Goal: Check status: Check status

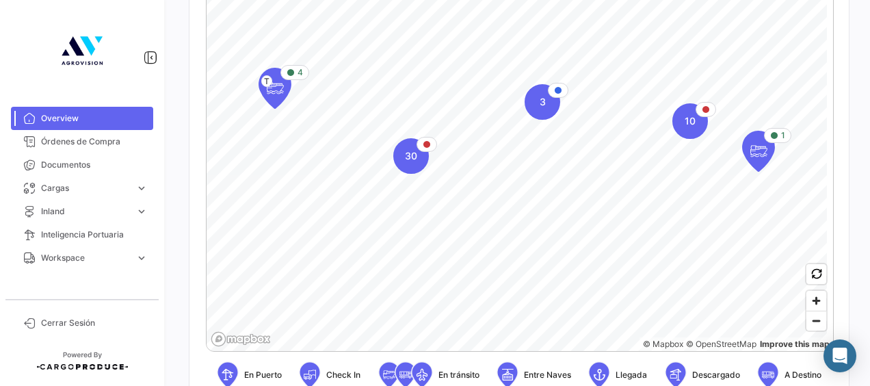
scroll to position [274, 0]
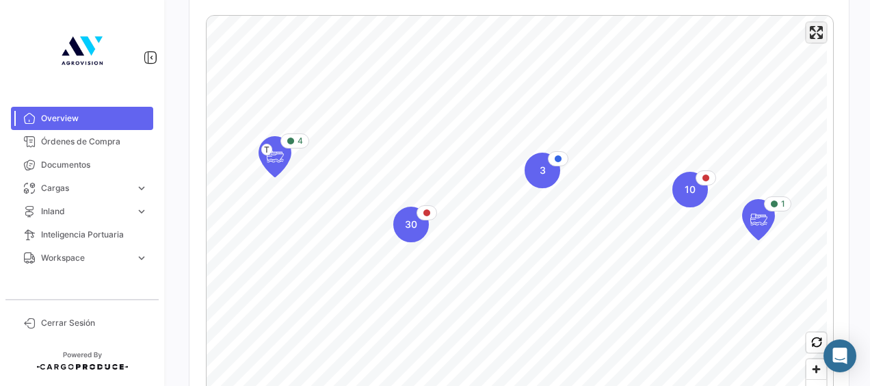
click at [812, 35] on span "Enter fullscreen" at bounding box center [817, 33] width 20 height 20
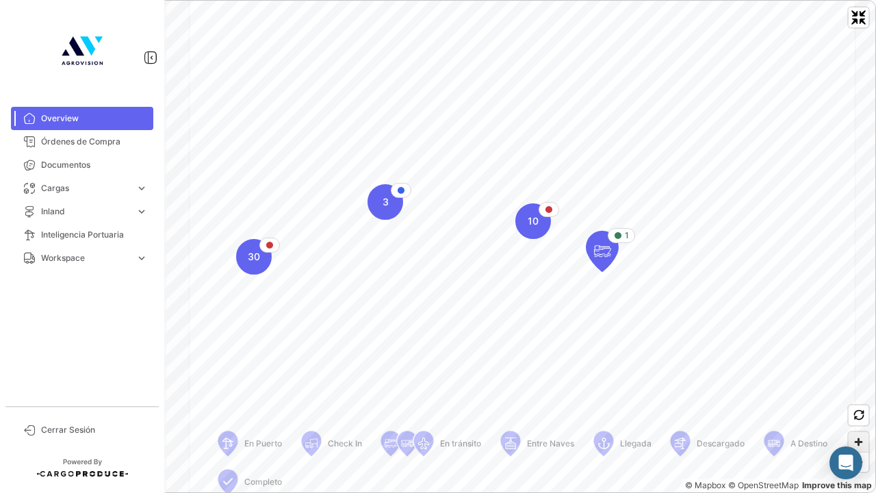
click at [861, 385] on span "Zoom in" at bounding box center [858, 442] width 20 height 20
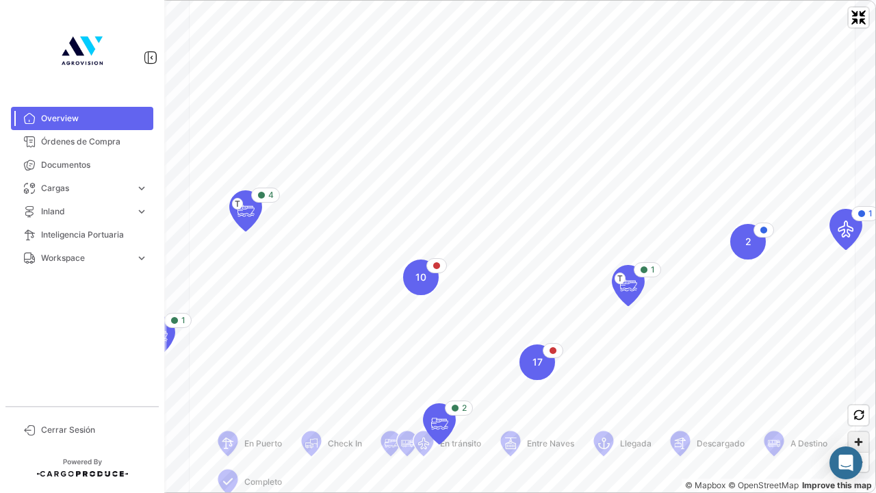
click at [861, 385] on span "Zoom in" at bounding box center [858, 442] width 20 height 20
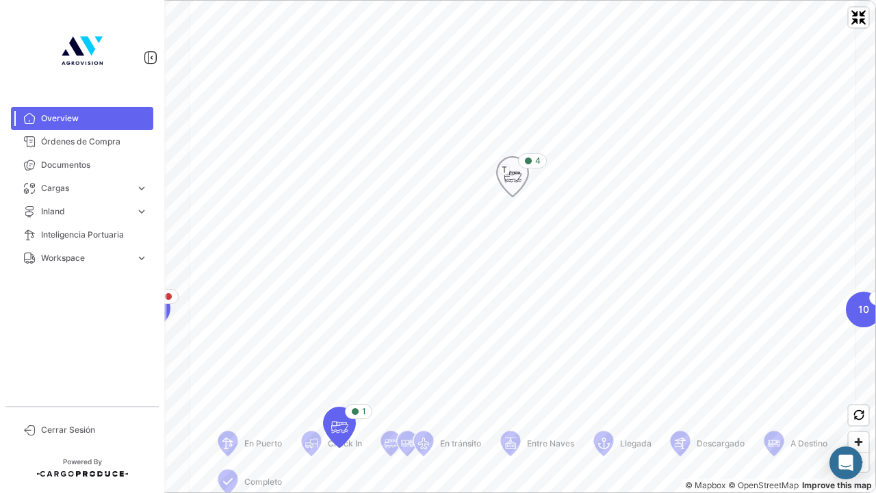
click at [515, 174] on icon "Map marker" at bounding box center [512, 176] width 19 height 29
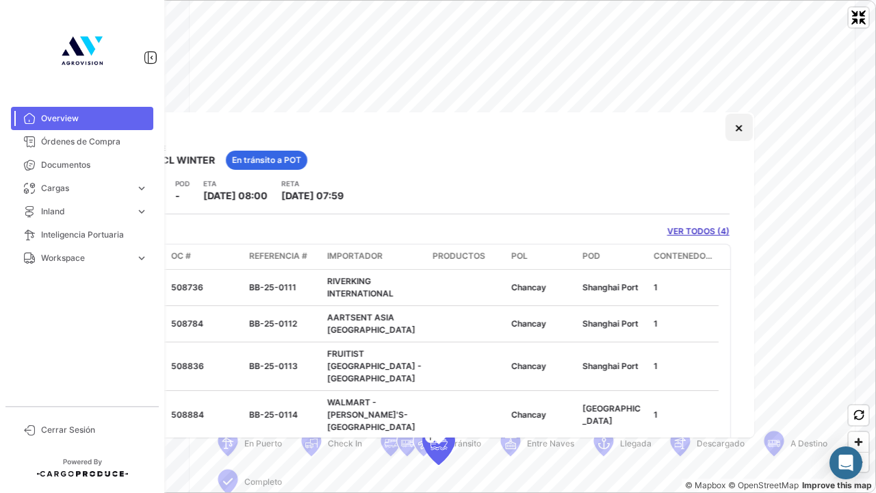
click at [729, 134] on button "×" at bounding box center [738, 127] width 27 height 27
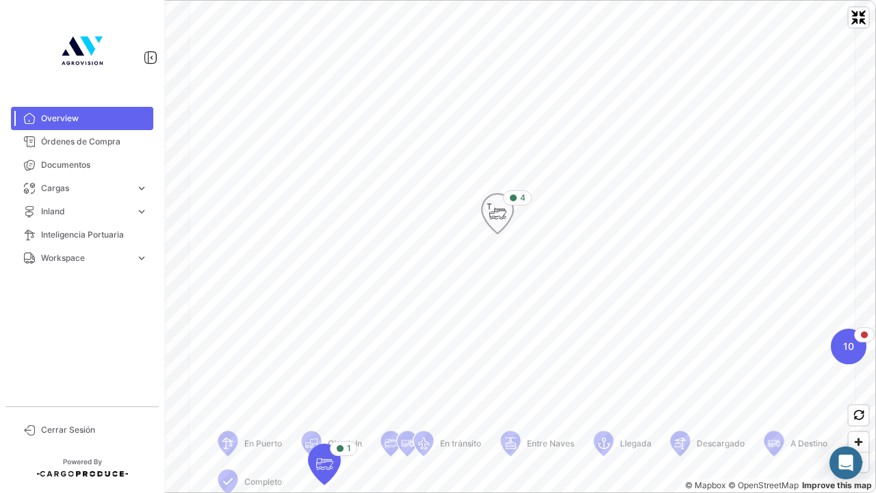
click at [504, 207] on icon "Map marker" at bounding box center [497, 213] width 19 height 29
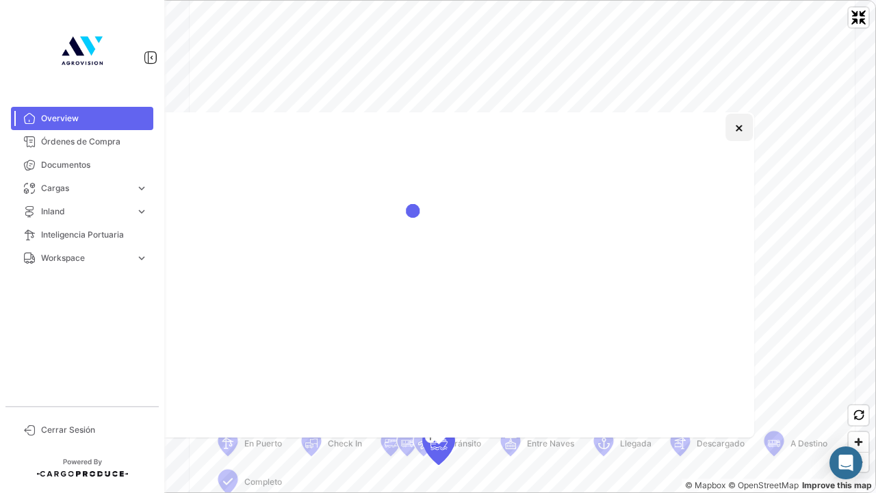
click at [730, 124] on button "×" at bounding box center [738, 127] width 27 height 27
click at [861, 385] on span "Zoom out" at bounding box center [858, 461] width 20 height 19
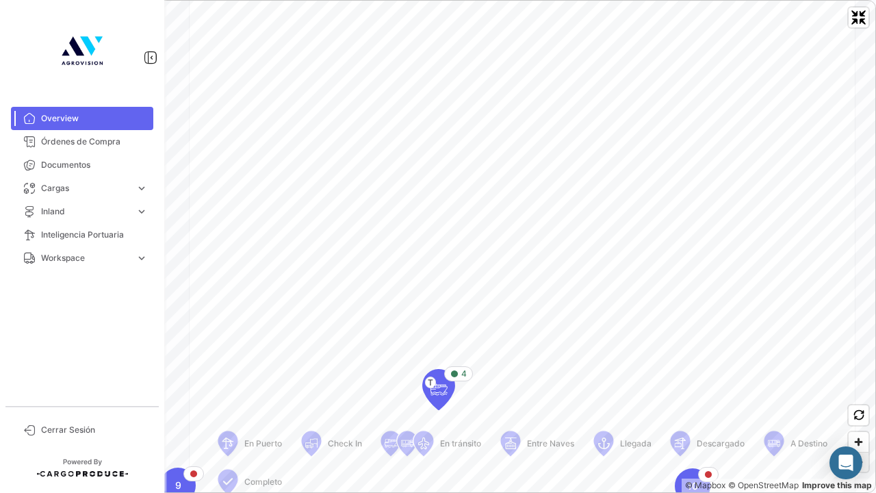
click at [861, 385] on span "Zoom out" at bounding box center [858, 461] width 20 height 19
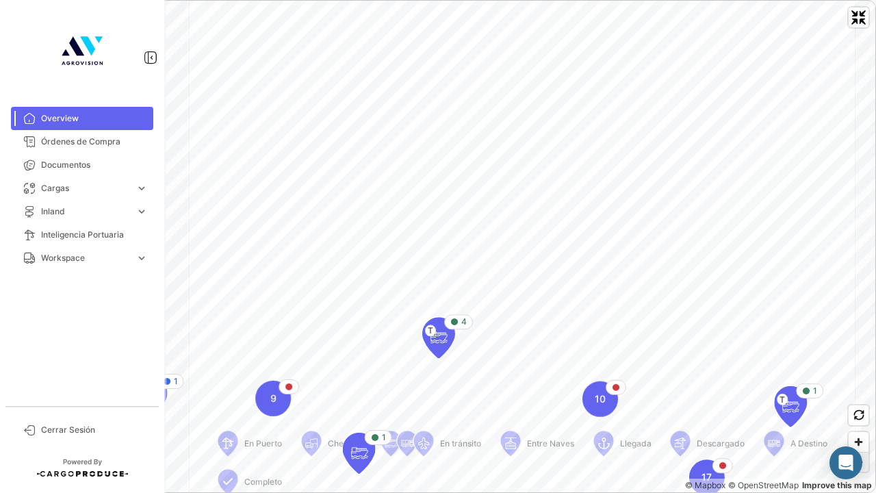
click at [861, 385] on span "Zoom out" at bounding box center [858, 461] width 20 height 19
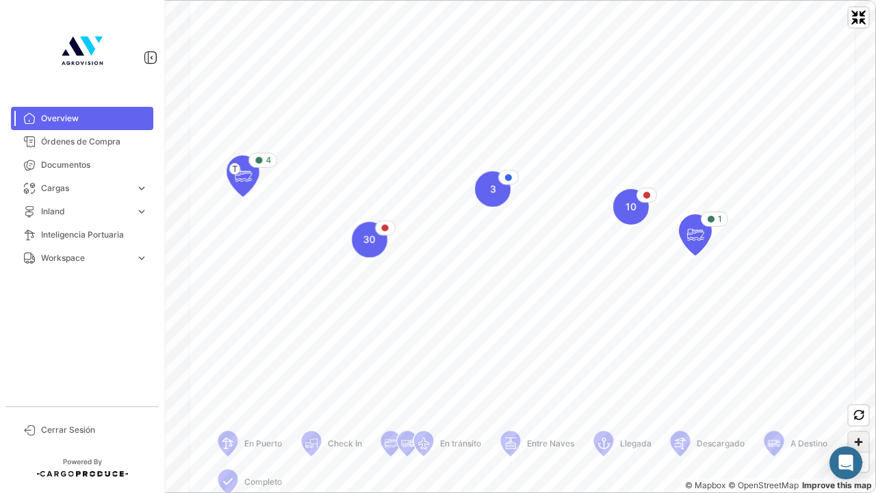
click at [857, 385] on span "Zoom in" at bounding box center [858, 442] width 20 height 20
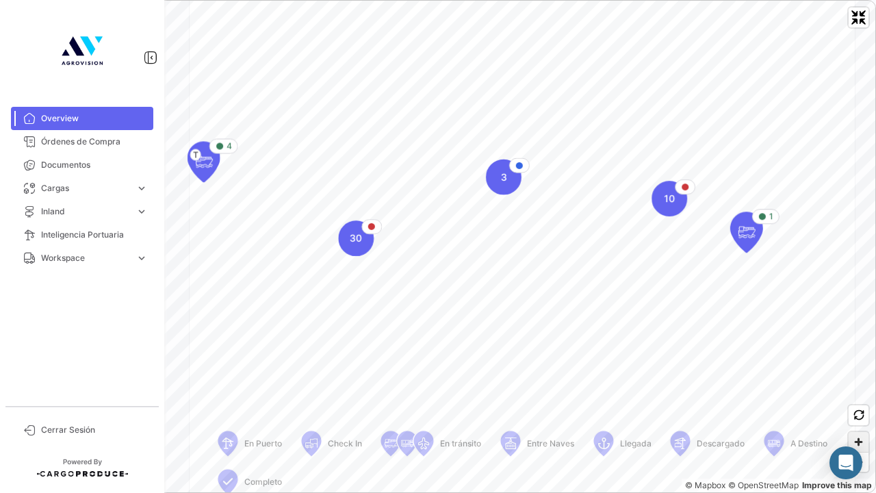
click at [857, 385] on span "Zoom in" at bounding box center [858, 442] width 20 height 20
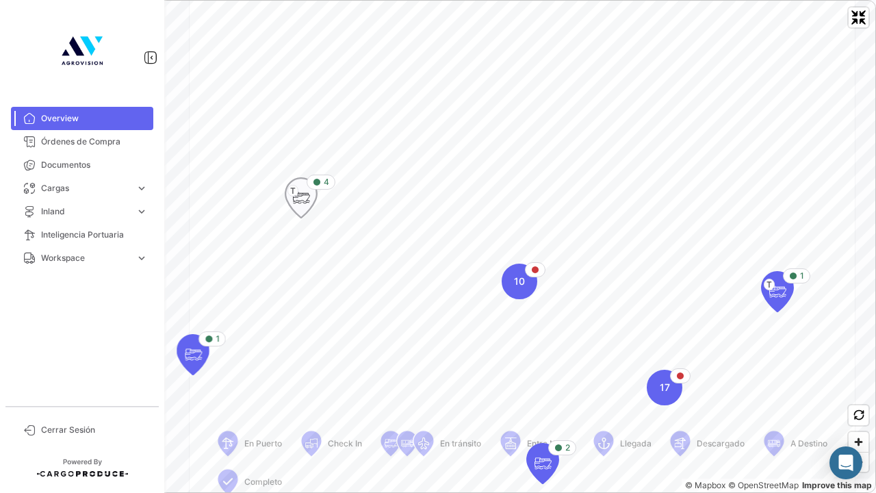
click at [294, 192] on span "T" at bounding box center [292, 191] width 11 height 12
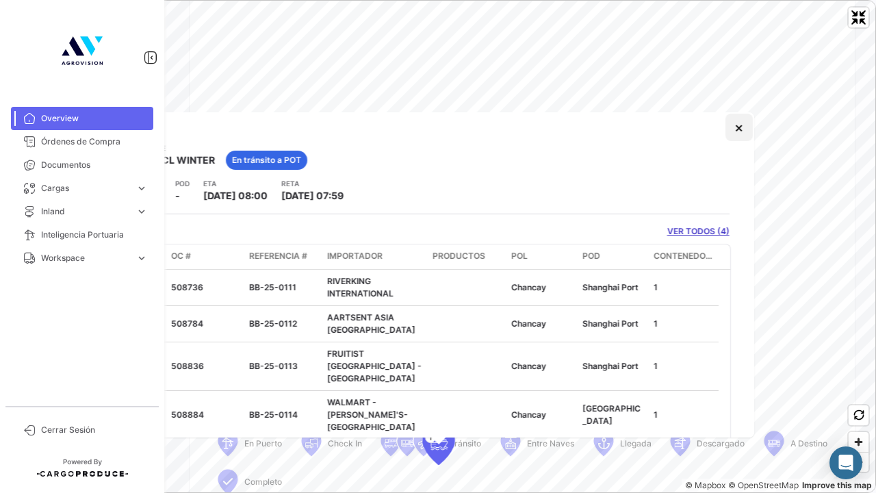
click at [733, 129] on button "×" at bounding box center [738, 127] width 27 height 27
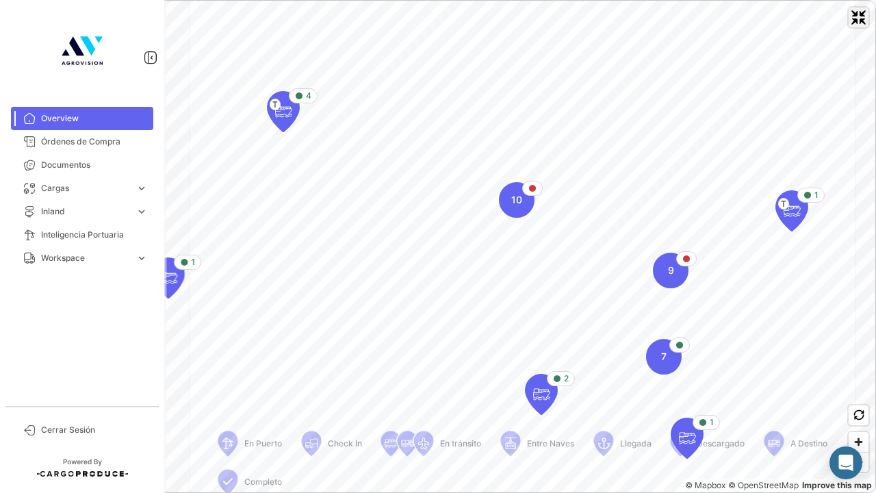
click at [863, 11] on span "Exit fullscreen" at bounding box center [858, 18] width 20 height 20
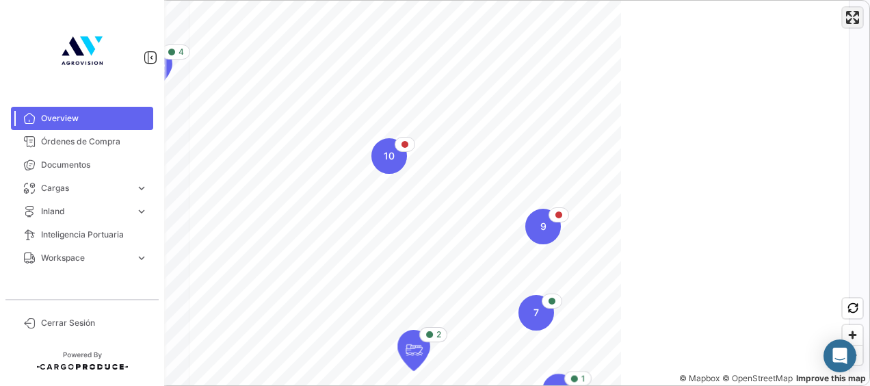
scroll to position [342, 0]
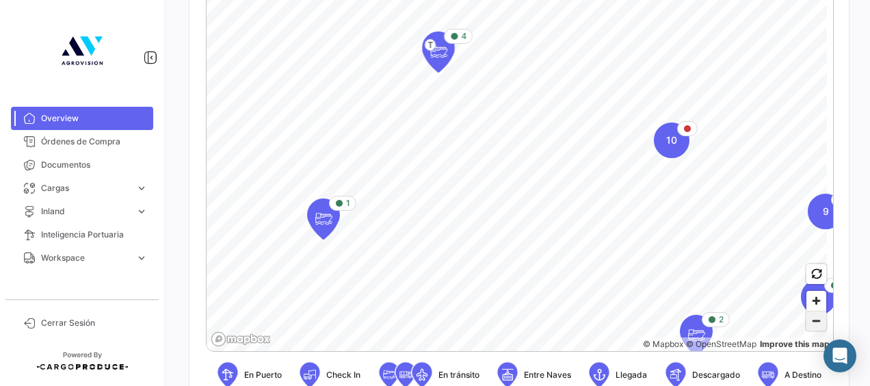
click at [813, 318] on span "Zoom out" at bounding box center [817, 320] width 20 height 19
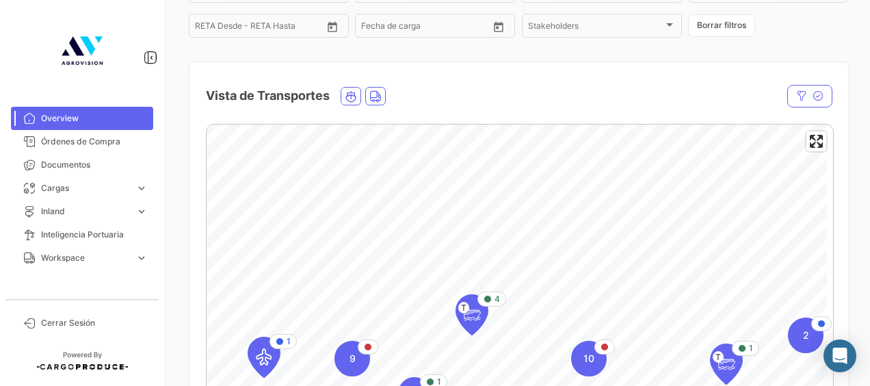
scroll to position [137, 0]
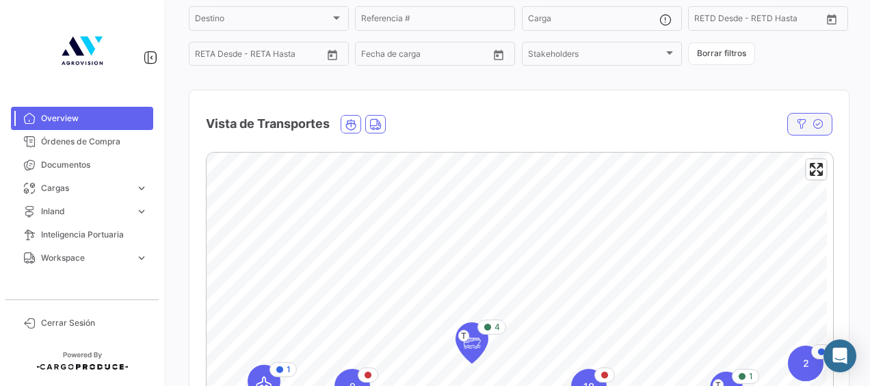
click at [805, 127] on button "button" at bounding box center [809, 124] width 45 height 23
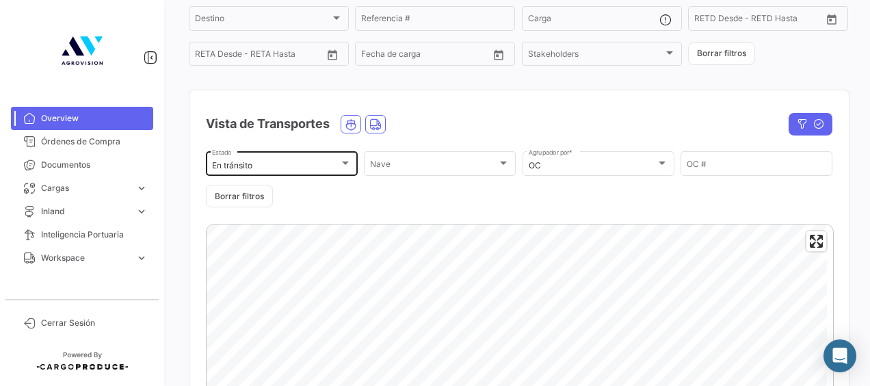
click at [335, 160] on div "En [PERSON_NAME] Estado" at bounding box center [282, 162] width 140 height 27
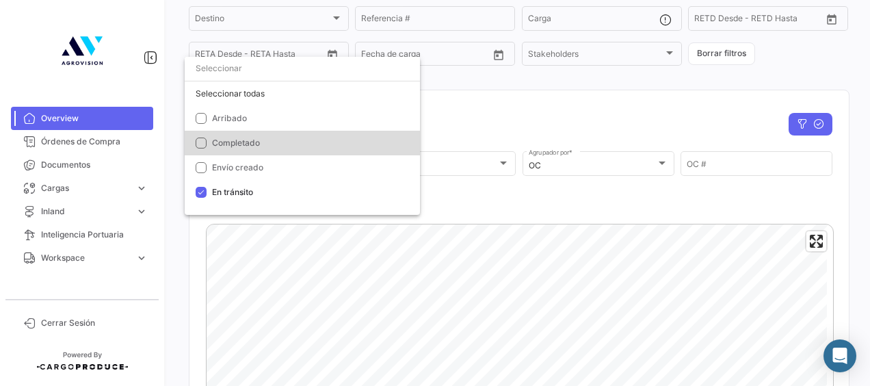
click at [198, 142] on mat-pseudo-checkbox at bounding box center [201, 143] width 11 height 11
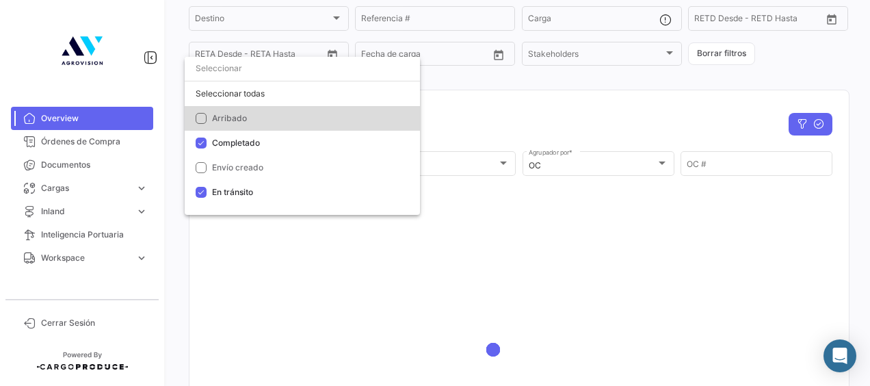
click at [200, 114] on mat-pseudo-checkbox at bounding box center [201, 118] width 11 height 11
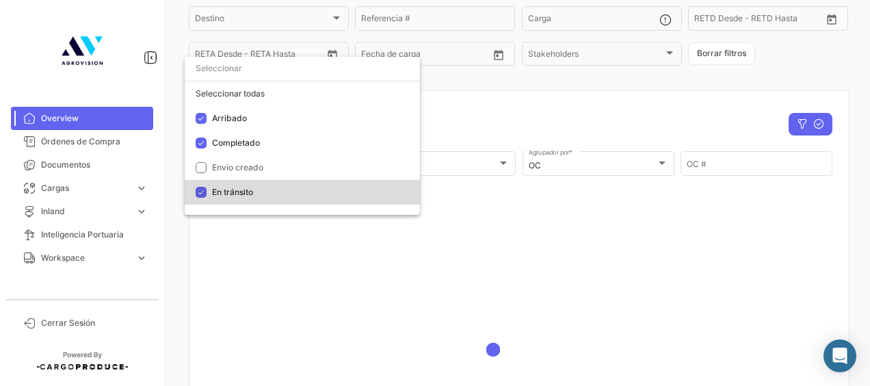
click at [204, 191] on mat-pseudo-checkbox at bounding box center [201, 192] width 11 height 11
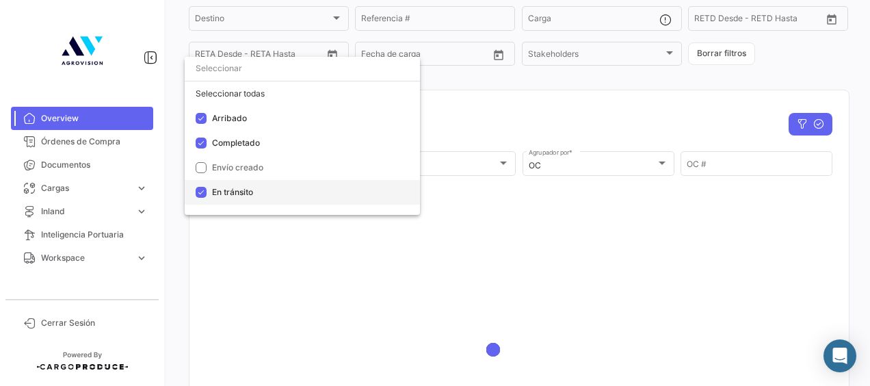
click at [204, 191] on mat-pseudo-checkbox at bounding box center [201, 192] width 11 height 11
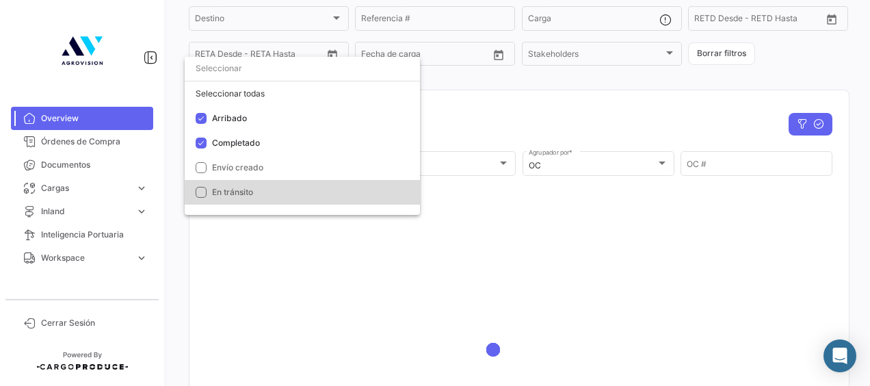
click at [204, 191] on mat-pseudo-checkbox at bounding box center [201, 192] width 11 height 11
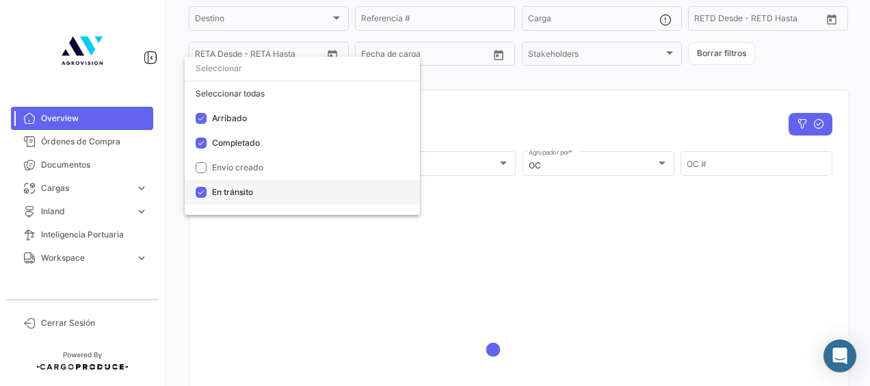
click at [204, 191] on mat-pseudo-checkbox at bounding box center [201, 192] width 11 height 11
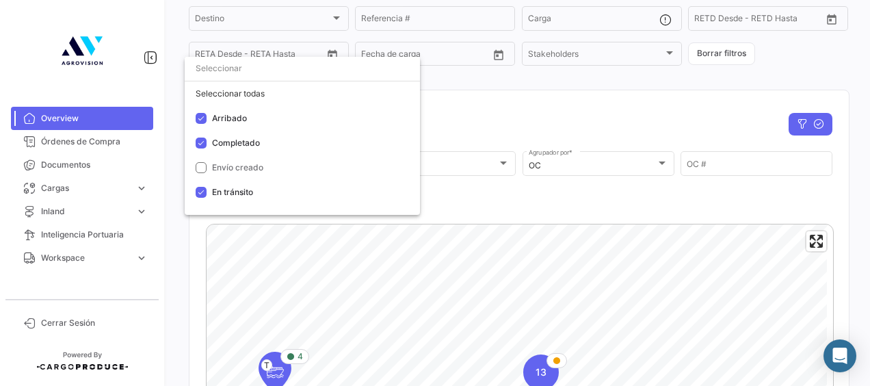
click at [511, 218] on div at bounding box center [435, 193] width 870 height 386
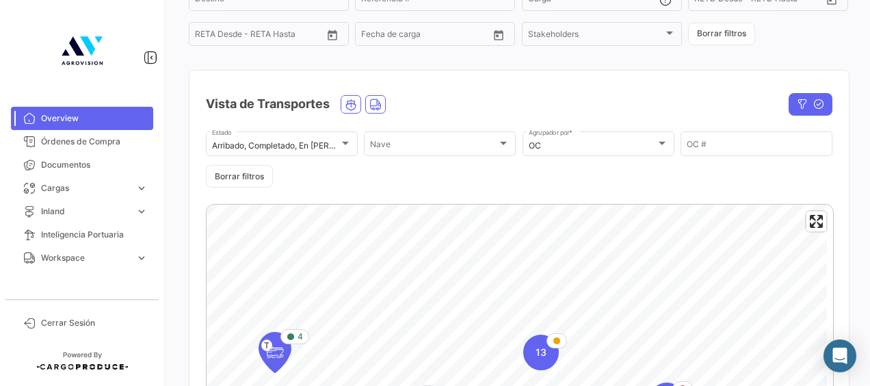
scroll to position [68, 0]
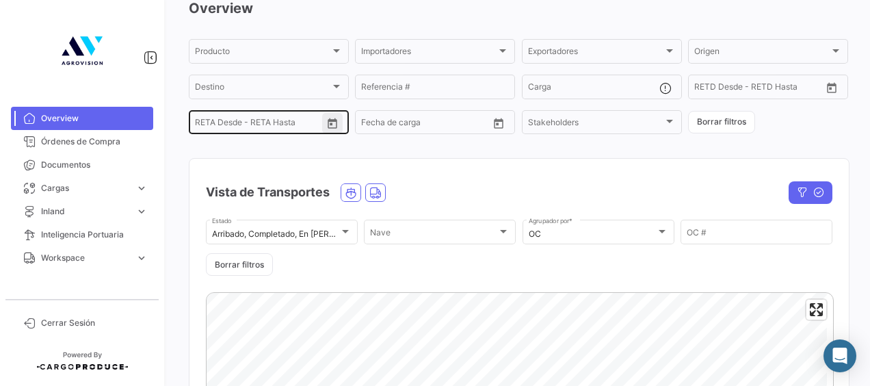
click at [335, 124] on icon "Open calendar" at bounding box center [332, 124] width 12 height 12
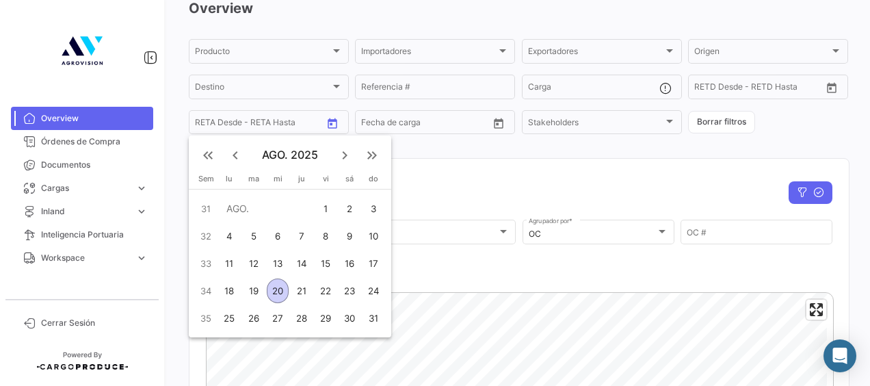
click at [278, 285] on div "20" at bounding box center [278, 290] width 22 height 25
type input "[DATE]"
click at [275, 315] on div "27" at bounding box center [278, 318] width 22 height 25
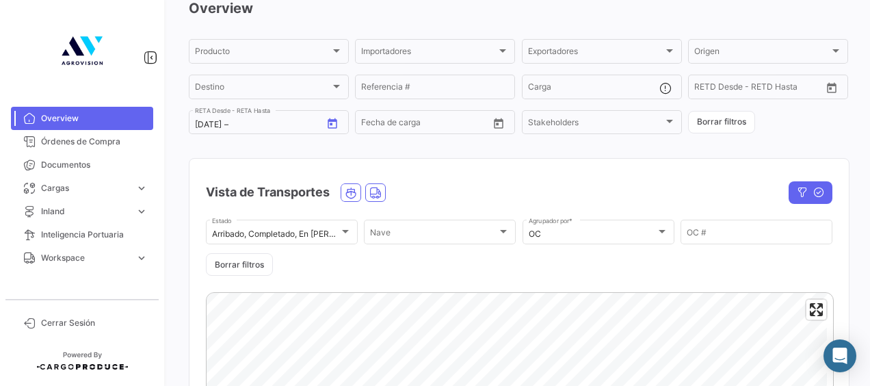
type input "[DATE]"
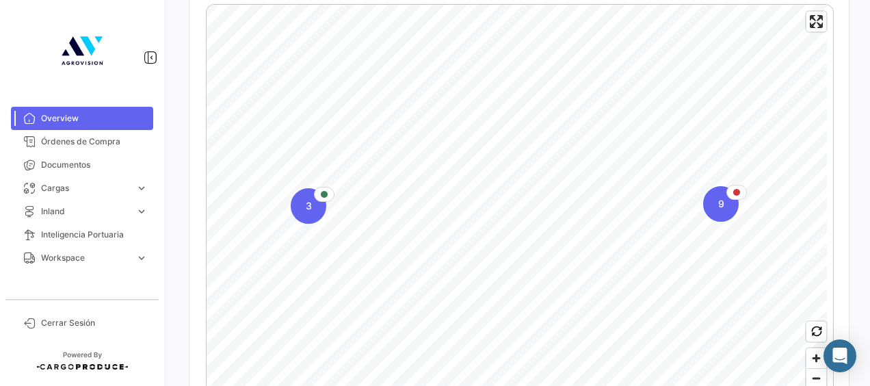
scroll to position [342, 0]
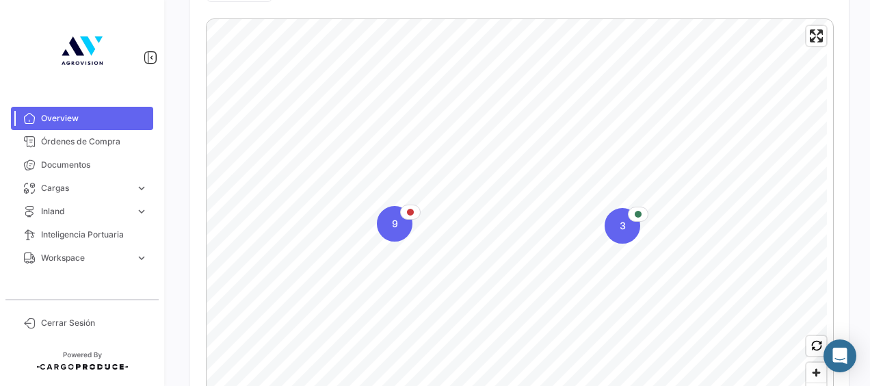
click at [870, 253] on html "Overview Órdenes de Compra Documentos Cargas expand_more Cargas Marítimas Carga…" at bounding box center [435, 193] width 870 height 386
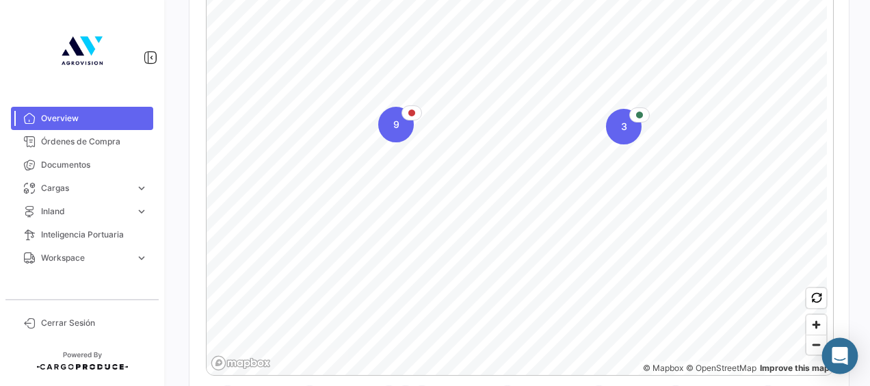
scroll to position [411, 0]
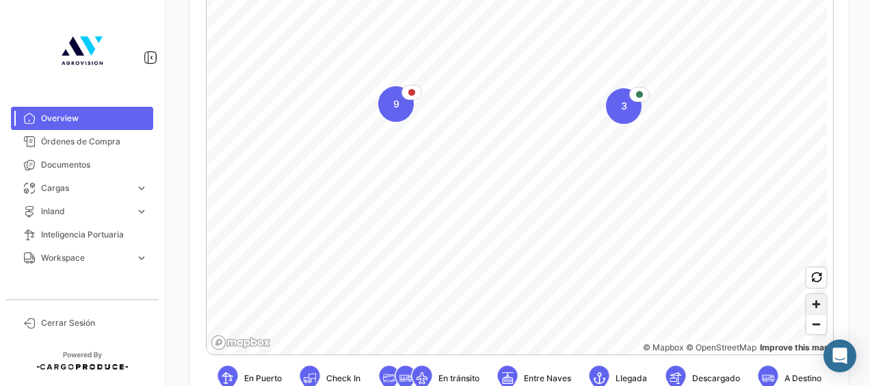
click at [812, 306] on span "Zoom in" at bounding box center [817, 304] width 20 height 20
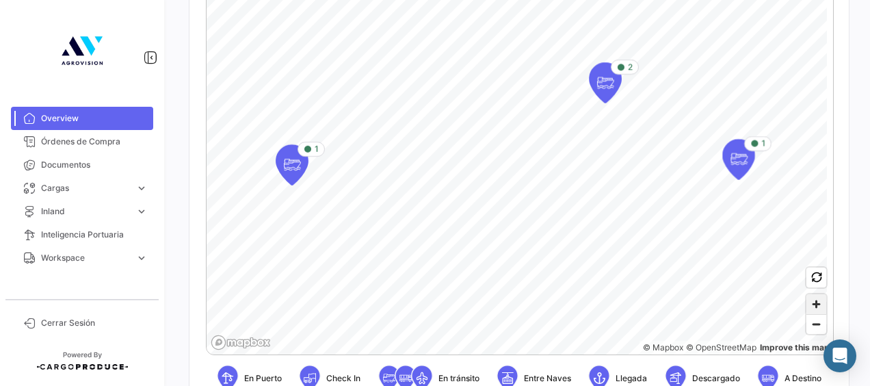
click at [811, 308] on span "Zoom in" at bounding box center [817, 304] width 20 height 20
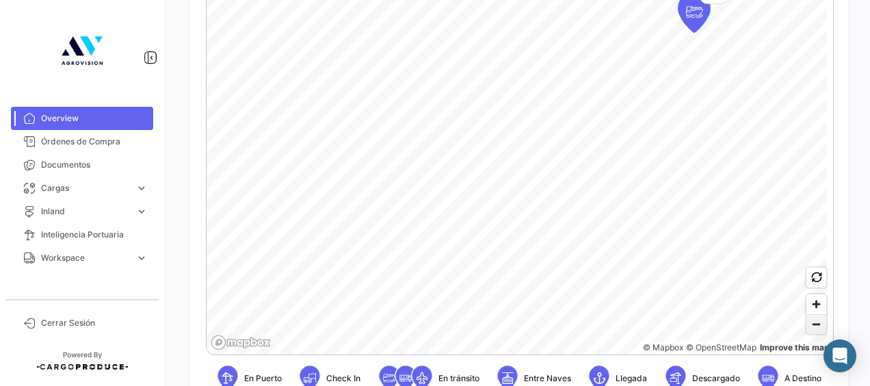
click at [816, 331] on span "Zoom out" at bounding box center [817, 324] width 20 height 19
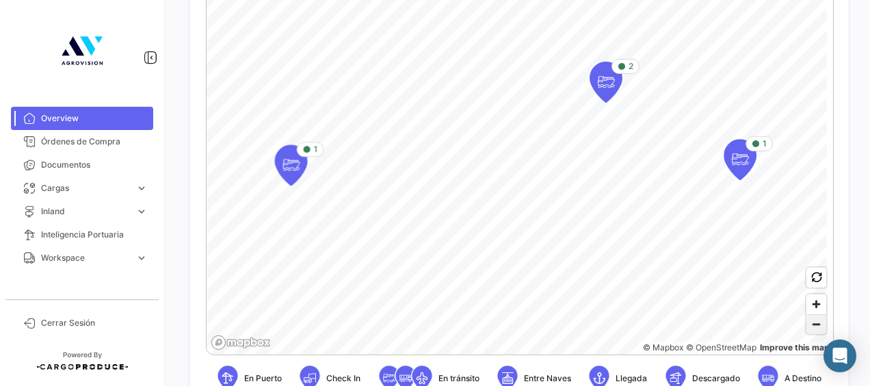
click at [816, 331] on span "Zoom out" at bounding box center [817, 324] width 20 height 19
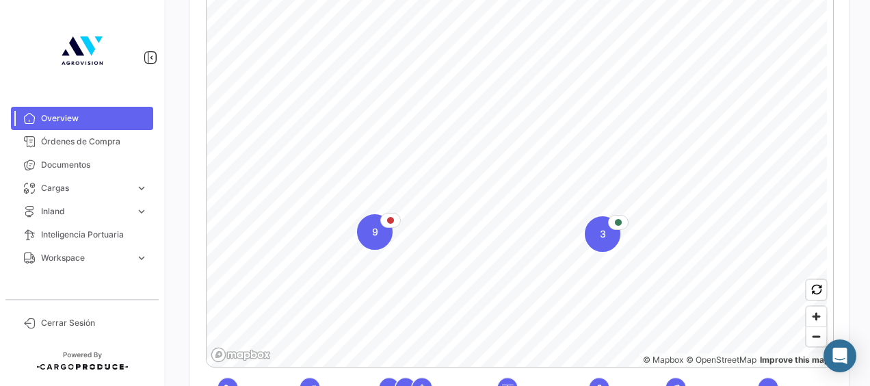
scroll to position [426, 0]
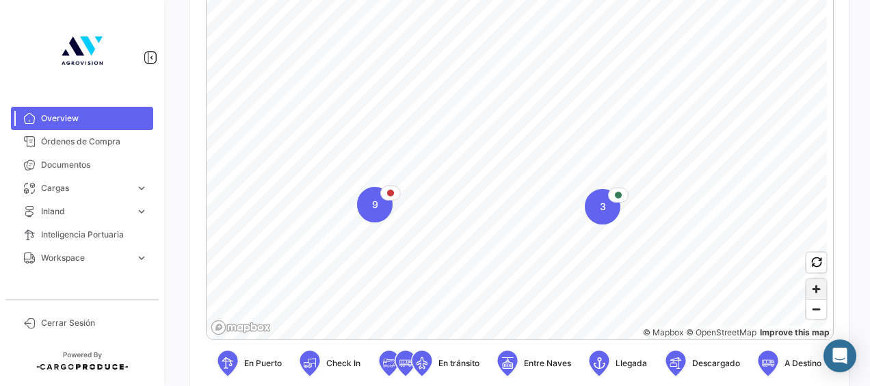
click at [813, 283] on span "Zoom in" at bounding box center [817, 289] width 20 height 20
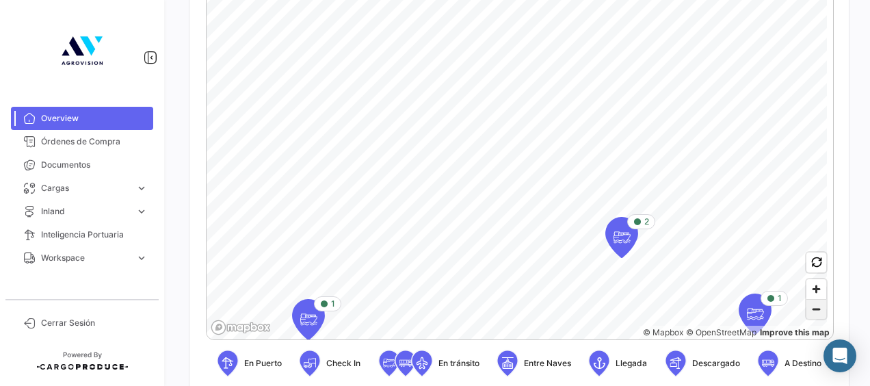
click at [807, 319] on span "Zoom out" at bounding box center [817, 309] width 20 height 19
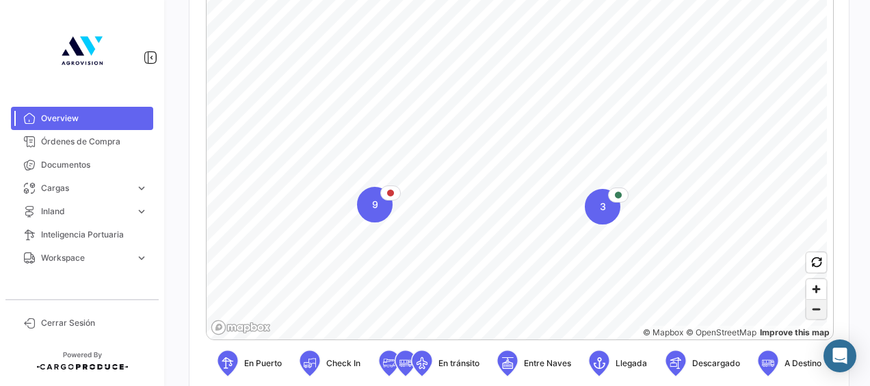
click at [807, 310] on span "Zoom out" at bounding box center [817, 309] width 20 height 19
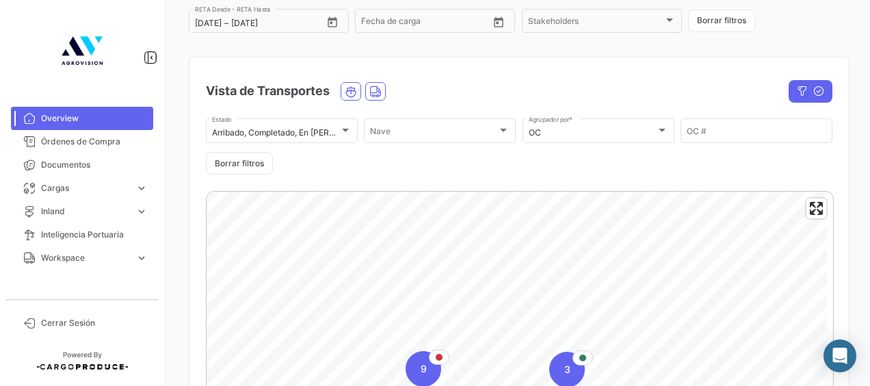
scroll to position [152, 0]
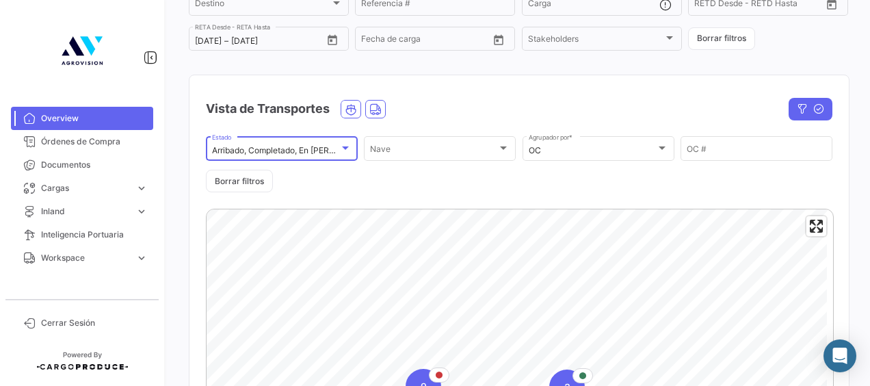
click at [348, 145] on div at bounding box center [345, 148] width 12 height 11
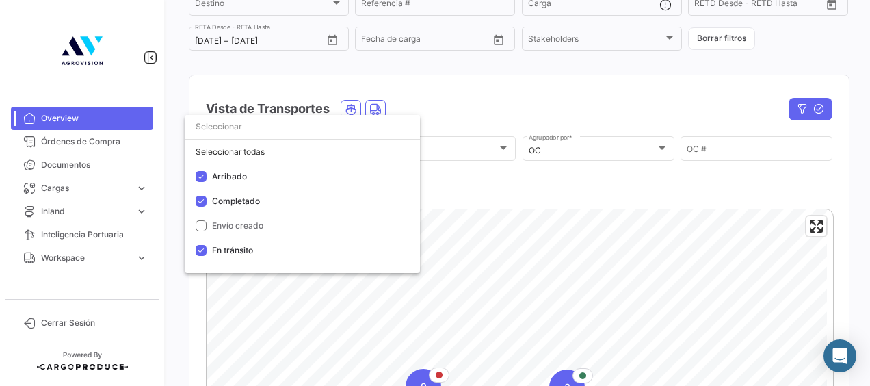
click at [516, 179] on div at bounding box center [435, 193] width 870 height 386
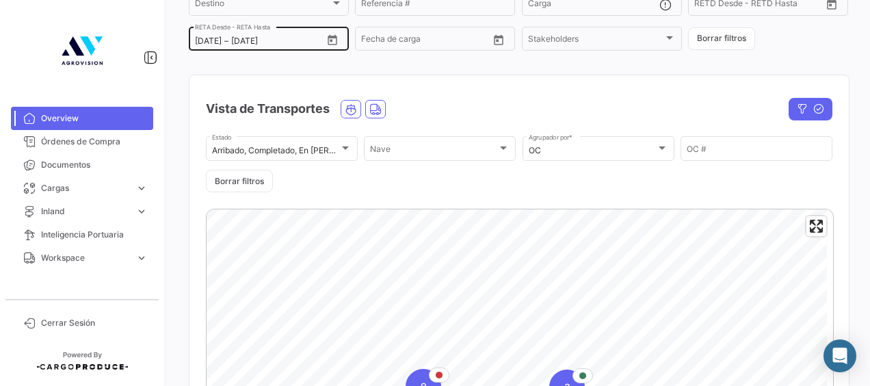
click at [328, 38] on icon "Open calendar" at bounding box center [333, 39] width 10 height 10
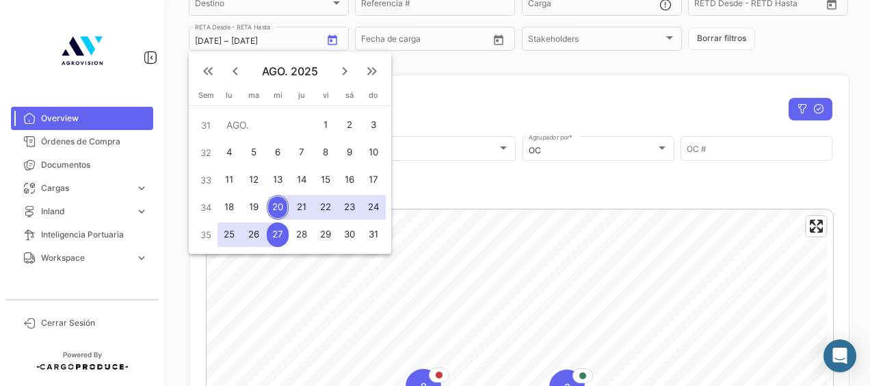
click at [471, 112] on div at bounding box center [435, 193] width 870 height 386
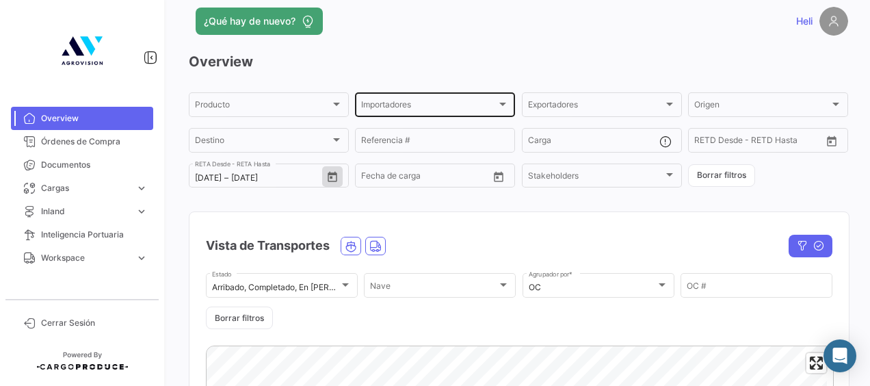
scroll to position [0, 0]
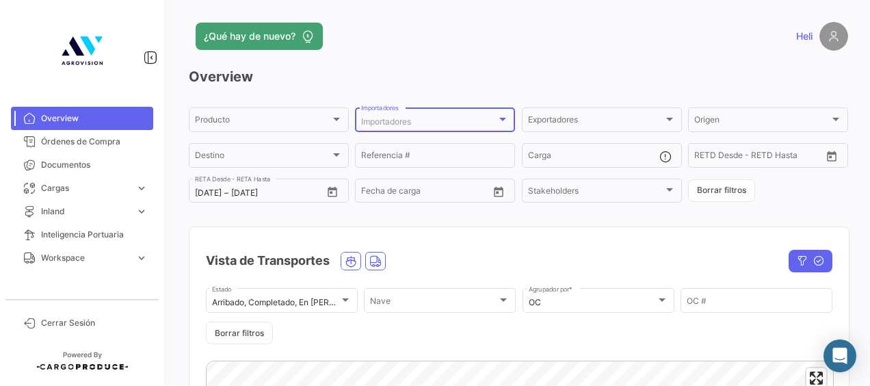
click at [502, 115] on div at bounding box center [503, 119] width 12 height 11
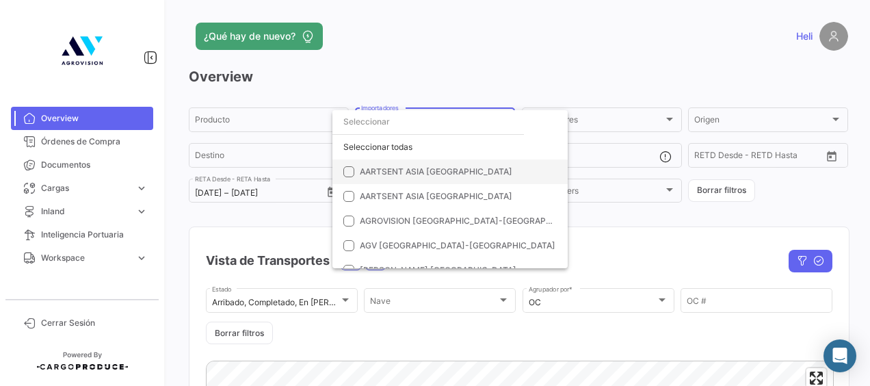
click at [349, 172] on mat-pseudo-checkbox at bounding box center [348, 171] width 11 height 11
click at [350, 193] on mat-pseudo-checkbox at bounding box center [348, 196] width 11 height 11
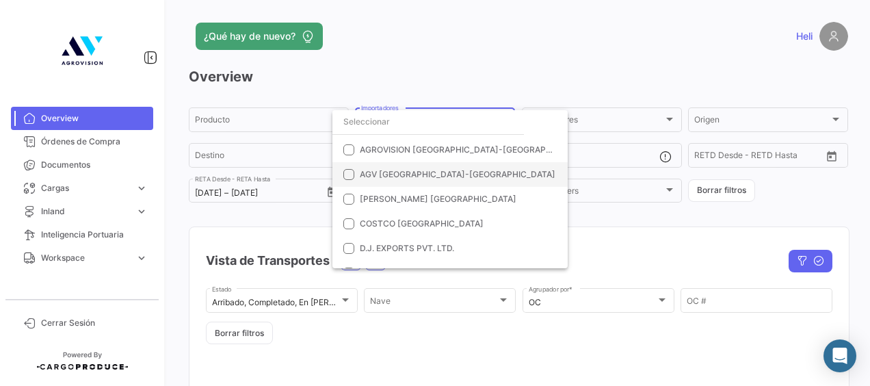
scroll to position [137, 0]
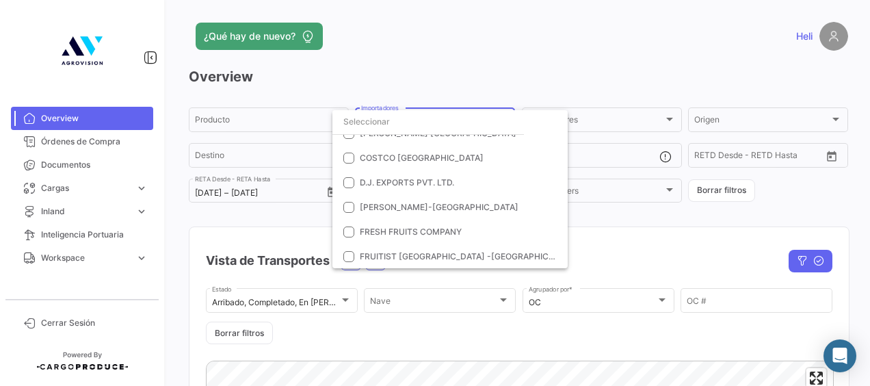
click at [625, 255] on div at bounding box center [435, 193] width 870 height 386
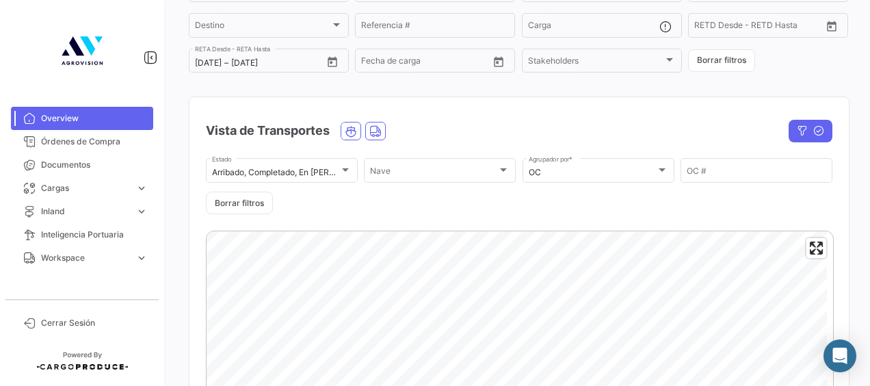
scroll to position [205, 0]
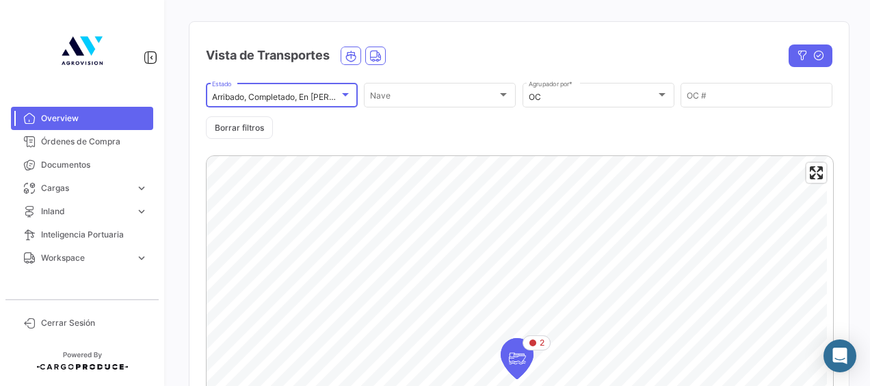
click at [339, 96] on div at bounding box center [345, 95] width 12 height 11
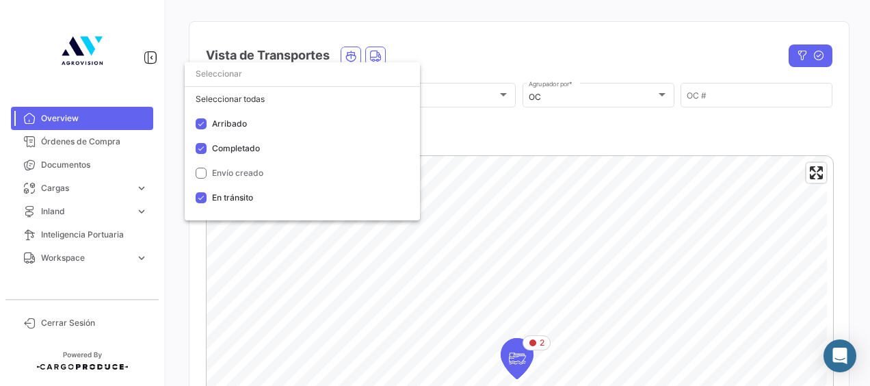
click at [535, 120] on div at bounding box center [435, 193] width 870 height 386
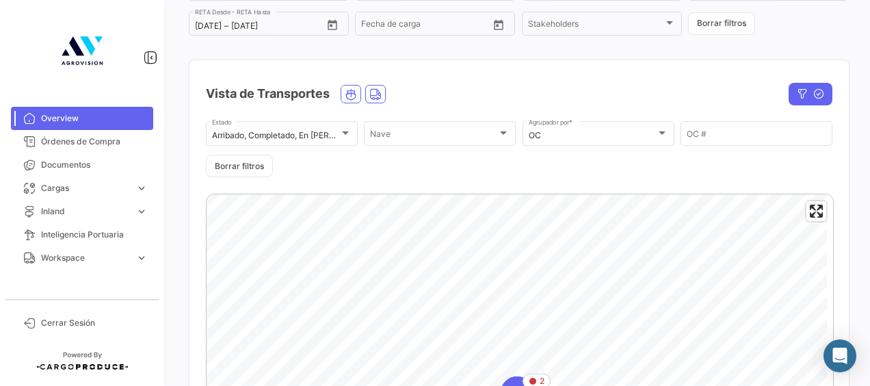
scroll to position [137, 0]
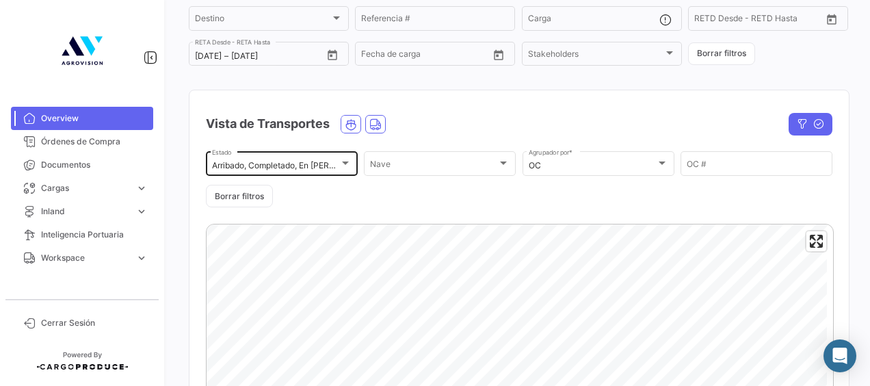
click at [345, 161] on div at bounding box center [345, 163] width 12 height 11
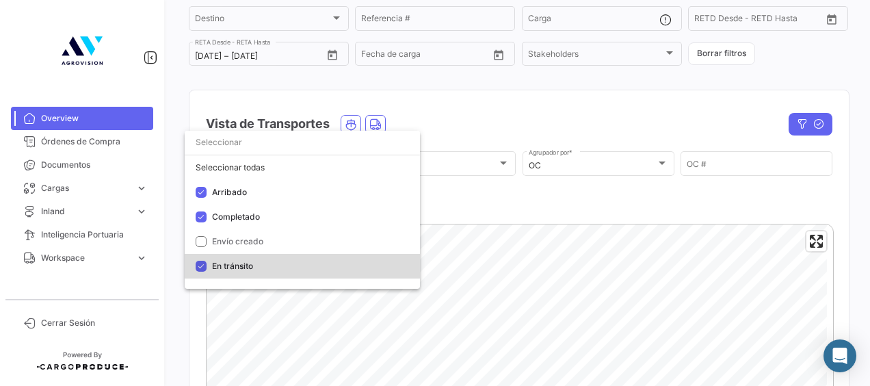
click at [201, 267] on mat-pseudo-checkbox at bounding box center [201, 266] width 11 height 11
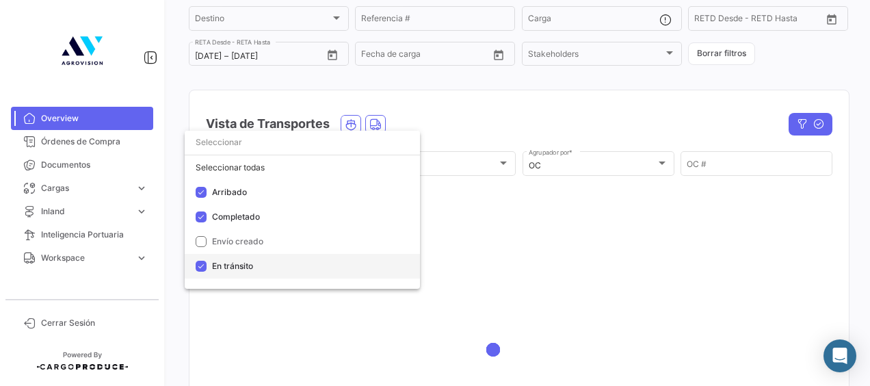
click at [201, 267] on mat-pseudo-checkbox at bounding box center [201, 266] width 11 height 11
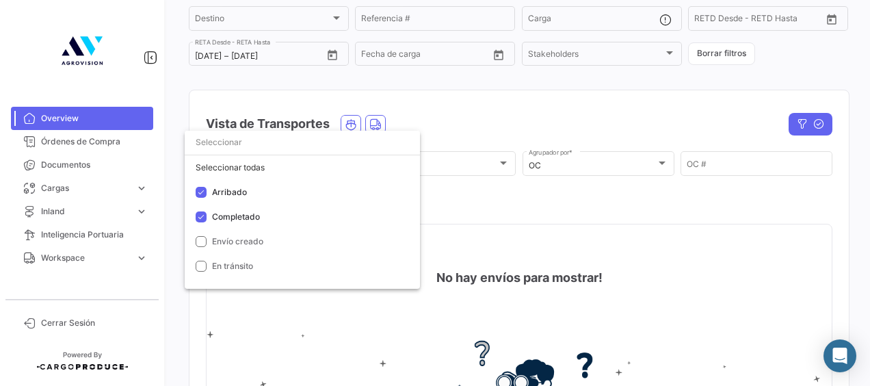
click at [486, 198] on div at bounding box center [435, 193] width 870 height 386
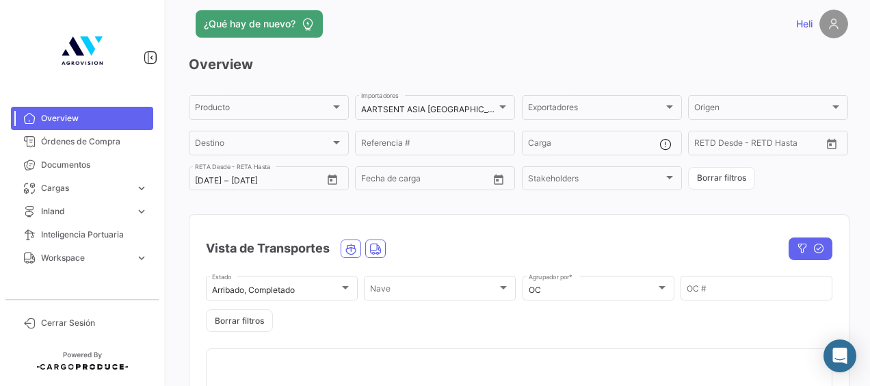
scroll to position [0, 0]
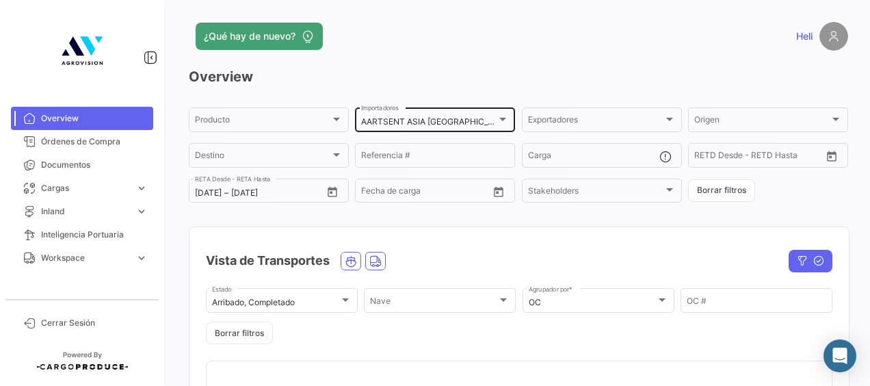
click at [499, 114] on div "AARTSENT ASIA [GEOGRAPHIC_DATA], AARTSENT [GEOGRAPHIC_DATA] [GEOGRAPHIC_DATA] I…" at bounding box center [435, 118] width 148 height 27
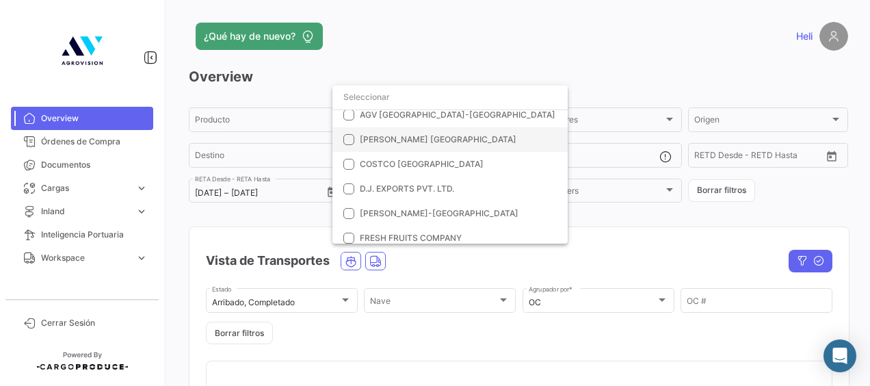
scroll to position [137, 0]
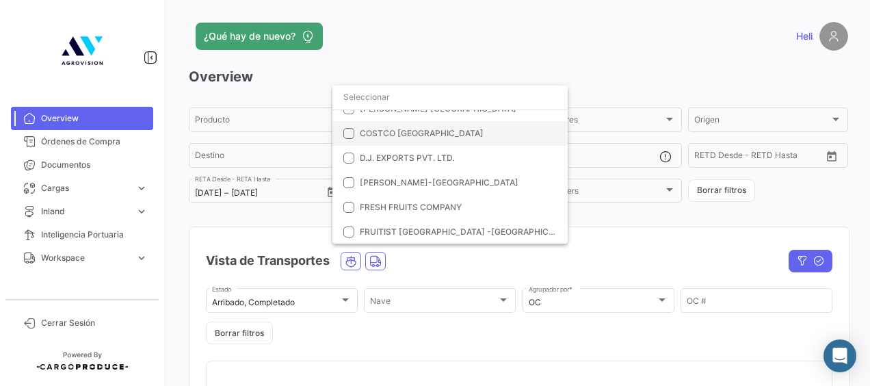
click at [348, 127] on mat-option "COSTCO [GEOGRAPHIC_DATA]" at bounding box center [450, 133] width 235 height 25
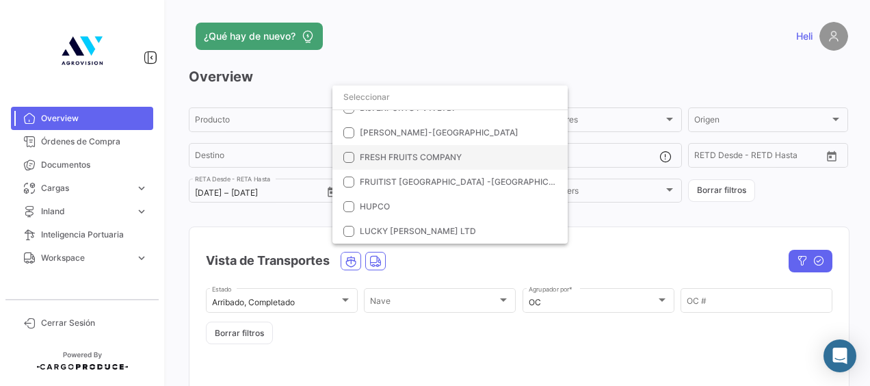
scroll to position [205, 0]
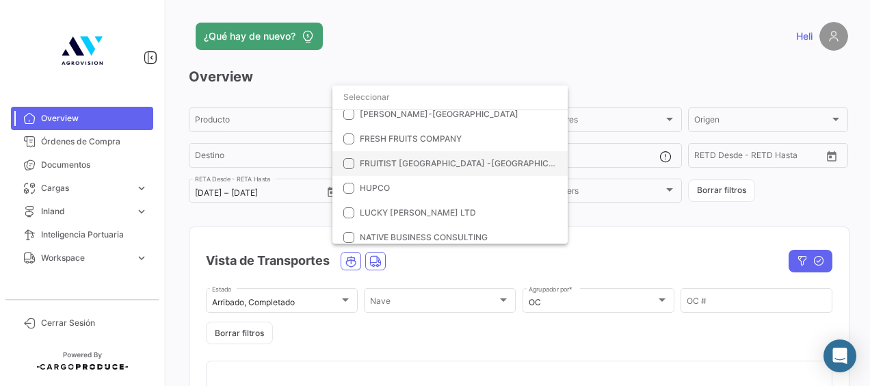
click at [349, 161] on mat-pseudo-checkbox at bounding box center [348, 163] width 11 height 11
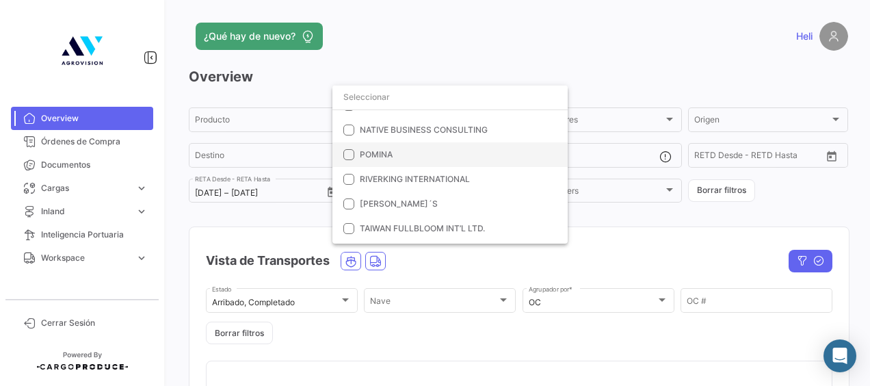
scroll to position [342, 0]
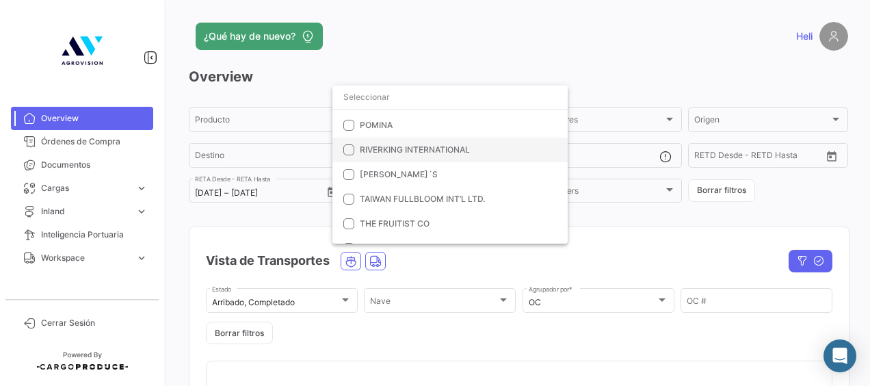
click at [352, 146] on mat-pseudo-checkbox at bounding box center [348, 149] width 11 height 11
click at [352, 171] on mat-pseudo-checkbox at bounding box center [348, 174] width 11 height 11
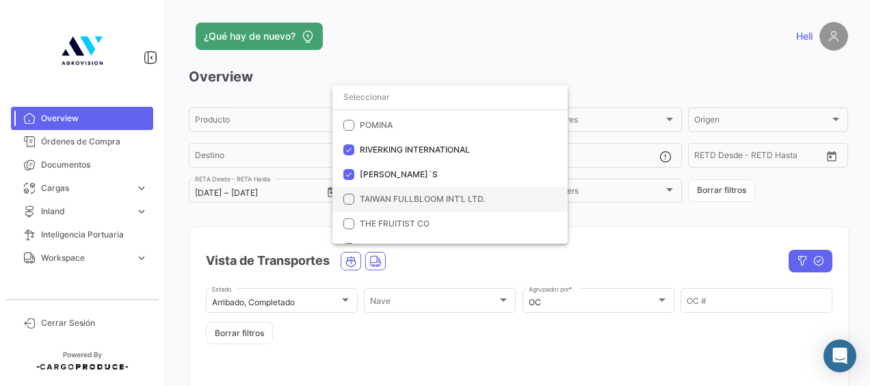
scroll to position [400, 0]
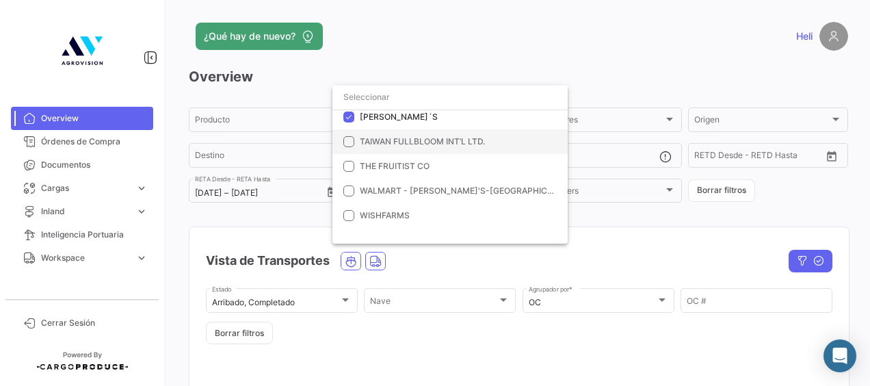
click at [348, 140] on mat-pseudo-checkbox at bounding box center [348, 141] width 11 height 11
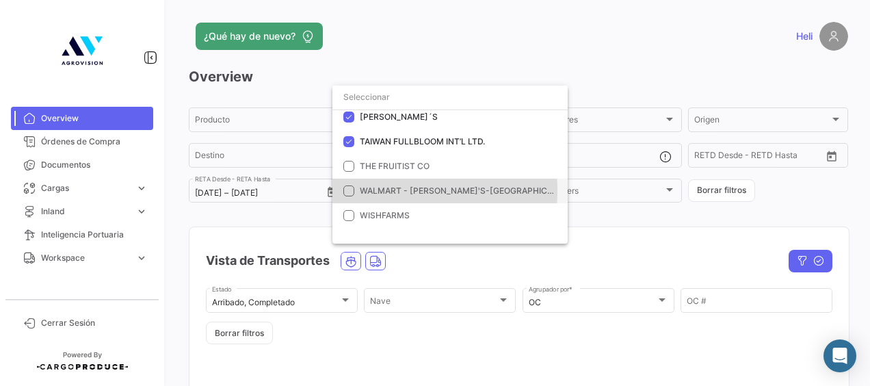
click at [352, 190] on mat-pseudo-checkbox at bounding box center [348, 190] width 11 height 11
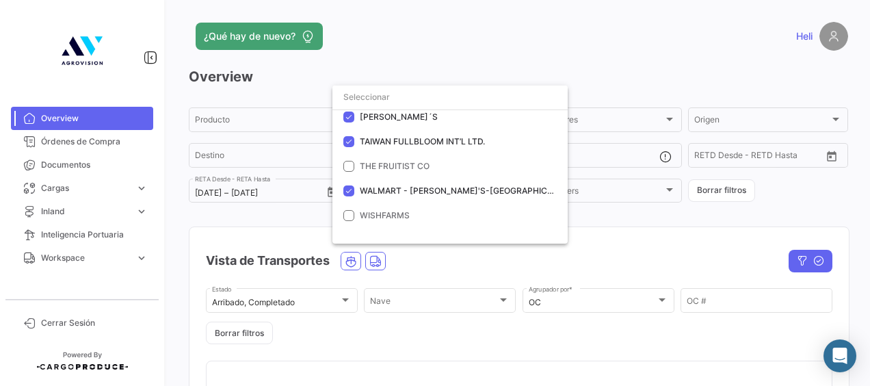
click at [298, 207] on div at bounding box center [435, 193] width 870 height 386
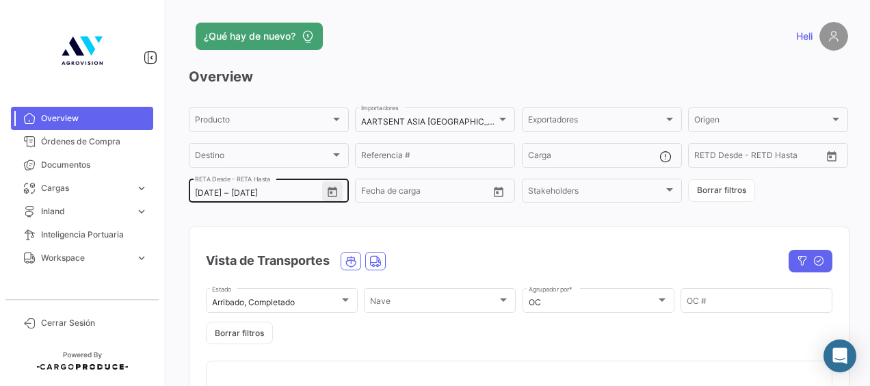
click at [329, 187] on icon "Open calendar" at bounding box center [332, 192] width 12 height 12
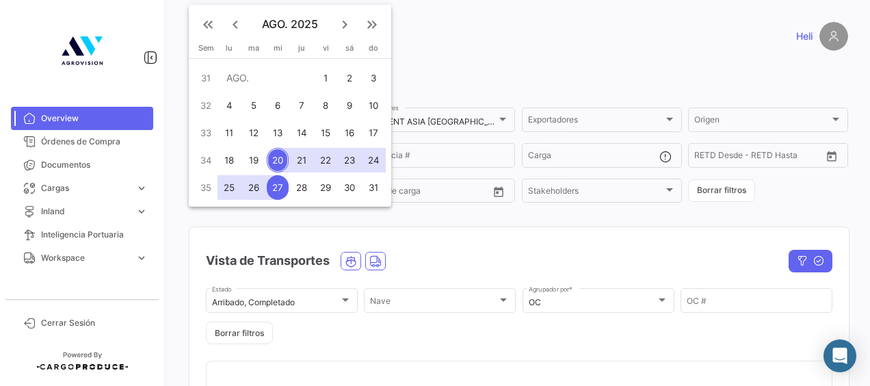
click at [443, 212] on div at bounding box center [435, 193] width 870 height 386
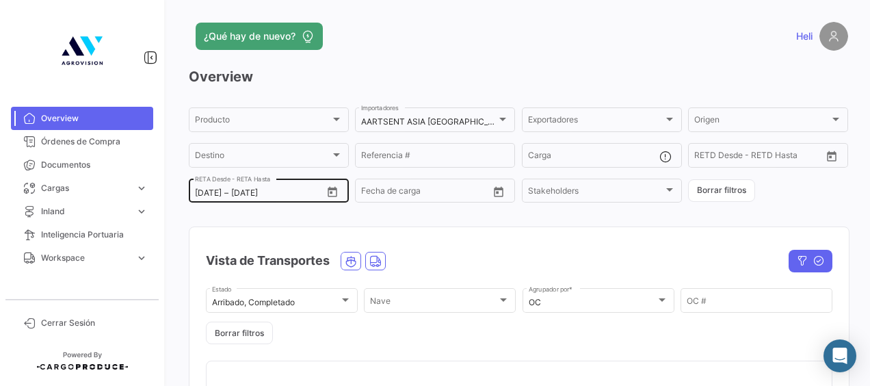
click at [276, 188] on div "[DATE] [DATE] – [DATE] [PERSON_NAME] Desde - [PERSON_NAME] Hasta" at bounding box center [258, 190] width 127 height 27
click at [282, 196] on input "[DATE]" at bounding box center [261, 193] width 61 height 10
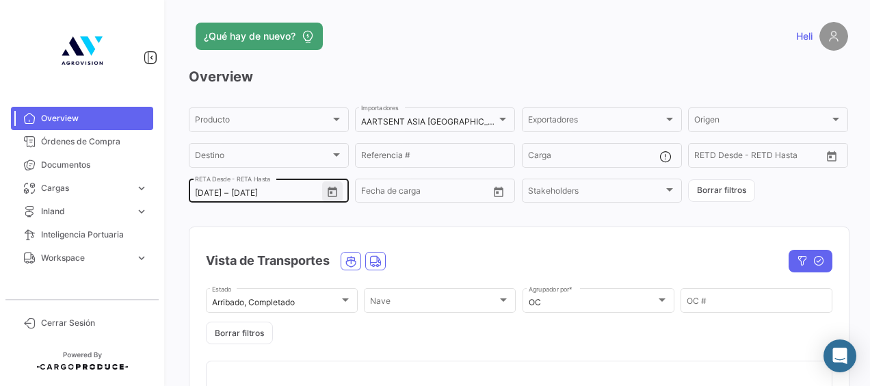
click at [331, 190] on icon "Open calendar" at bounding box center [333, 191] width 10 height 10
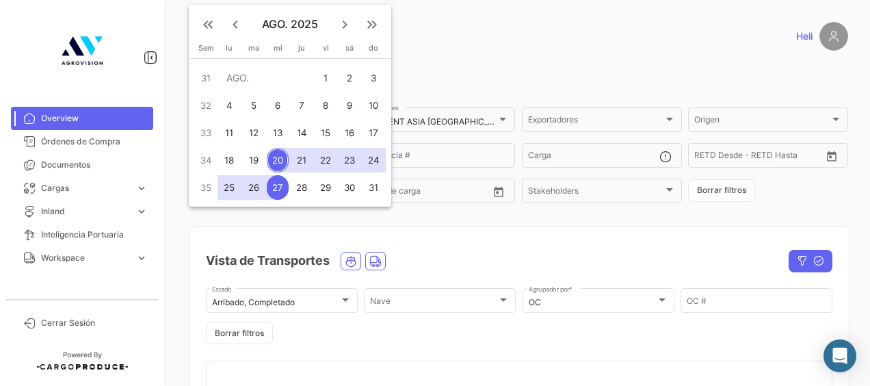
click at [237, 25] on mat-icon "keyboard_arrow_left" at bounding box center [235, 24] width 16 height 16
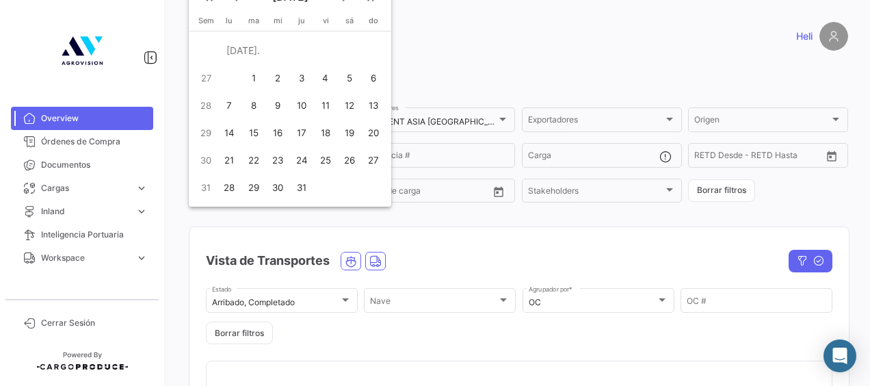
drag, startPoint x: 869, startPoint y: 58, endPoint x: 868, endPoint y: 26, distance: 32.2
click at [868, 26] on div at bounding box center [435, 193] width 870 height 386
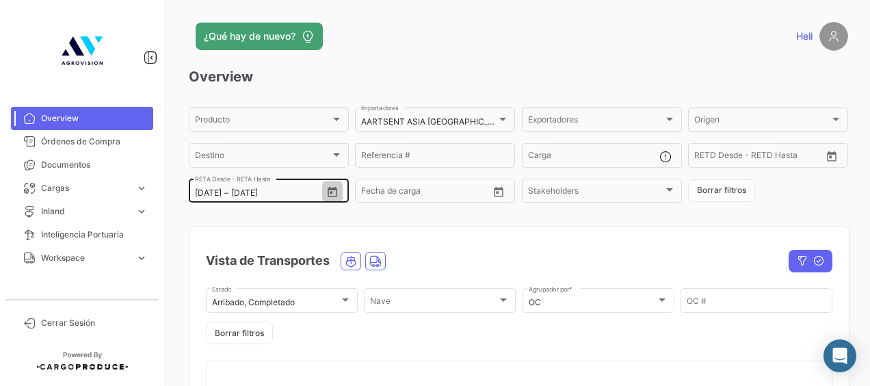
click at [328, 194] on icon "Open calendar" at bounding box center [333, 191] width 10 height 10
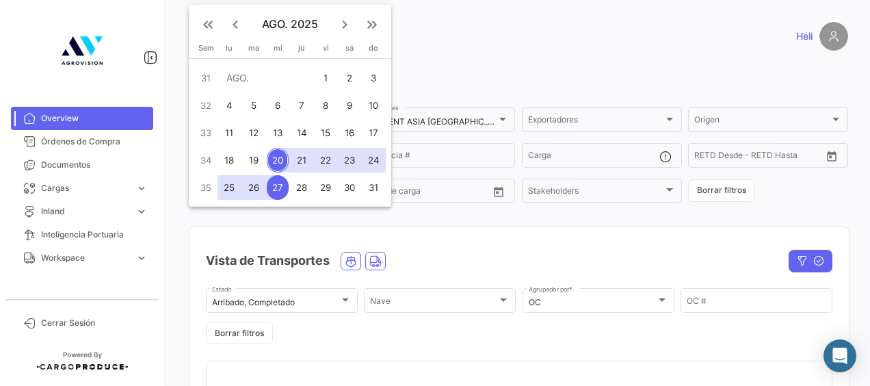
click at [234, 21] on mat-icon "keyboard_arrow_left" at bounding box center [235, 24] width 16 height 16
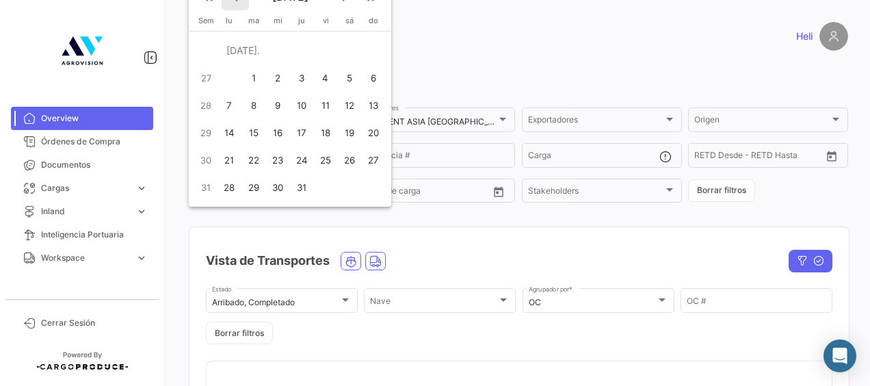
click at [239, 25] on mat-icon "keyboard_arrow_left" at bounding box center [235, 24] width 16 height 16
click at [254, 73] on div "1" at bounding box center [253, 78] width 22 height 25
type input "[DATE]"
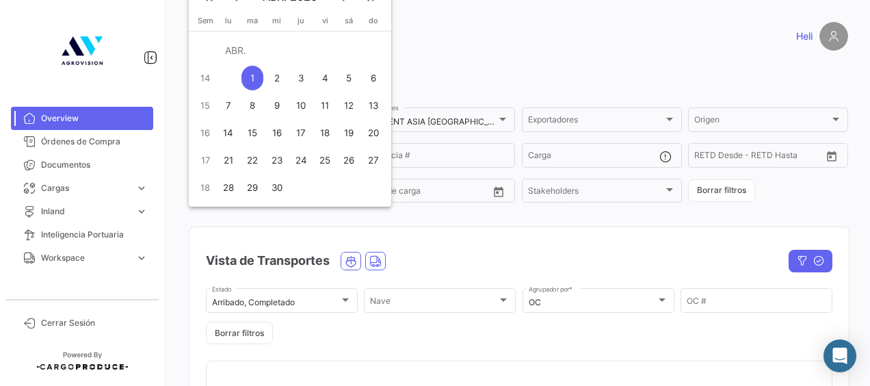
click at [345, 15] on button "keyboard_arrow_right" at bounding box center [344, 23] width 27 height 27
click at [255, 164] on div "19" at bounding box center [254, 160] width 22 height 25
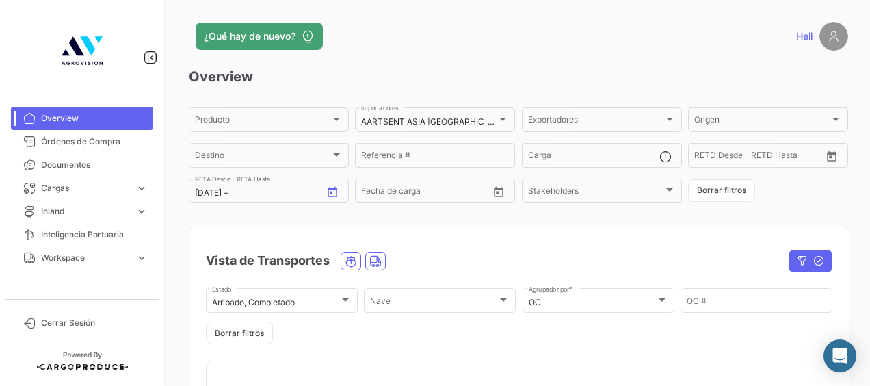
type input "[DATE]"
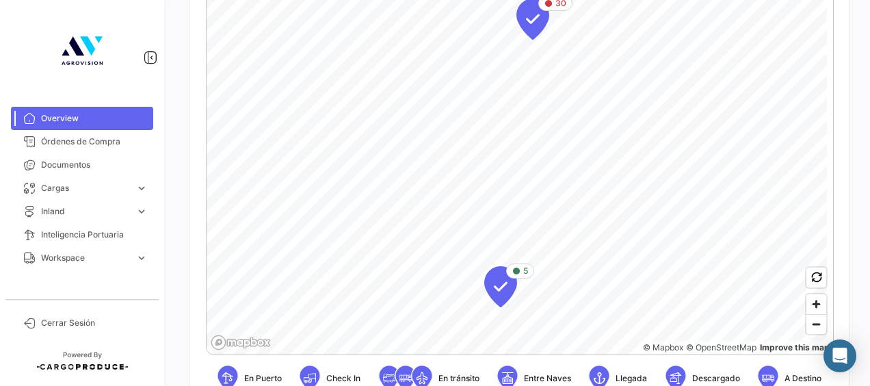
scroll to position [342, 0]
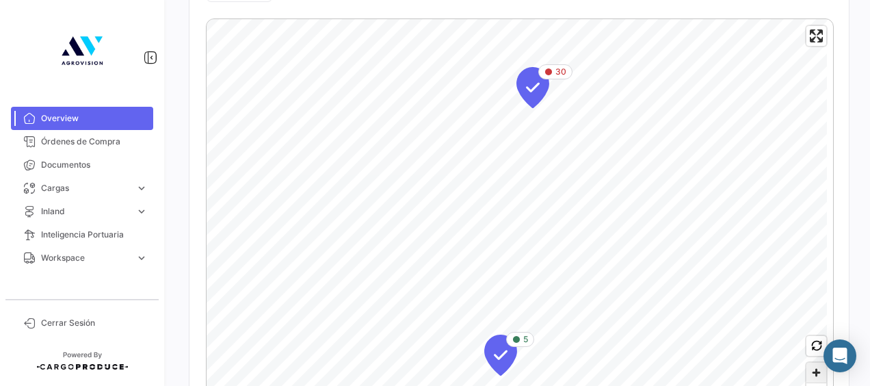
click at [815, 364] on span "Zoom in" at bounding box center [817, 373] width 20 height 20
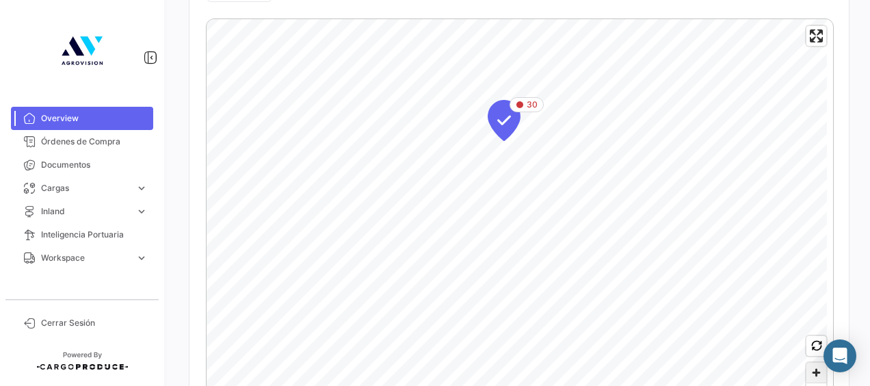
click at [813, 376] on span "Zoom in" at bounding box center [817, 373] width 20 height 20
click at [437, 216] on icon "Map marker" at bounding box center [436, 221] width 19 height 29
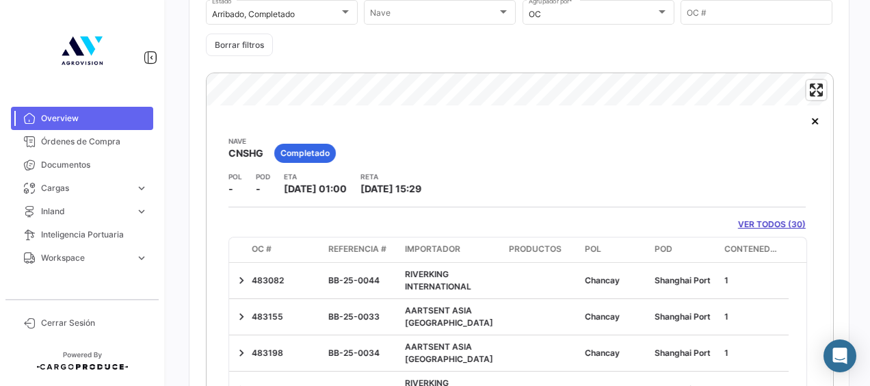
scroll to position [221, 0]
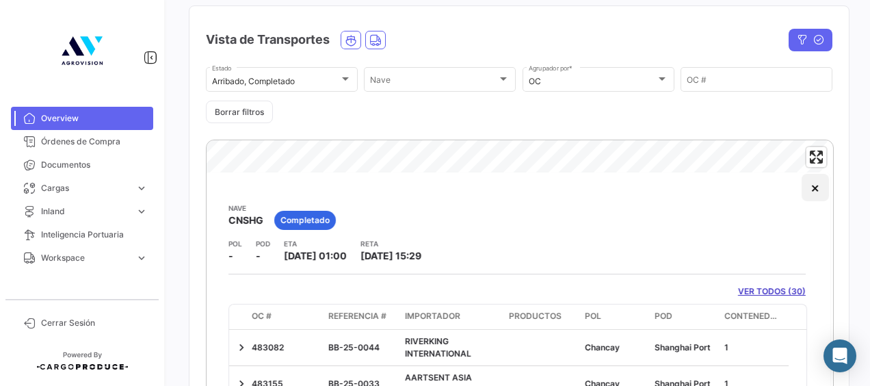
click at [805, 191] on button "×" at bounding box center [815, 187] width 27 height 27
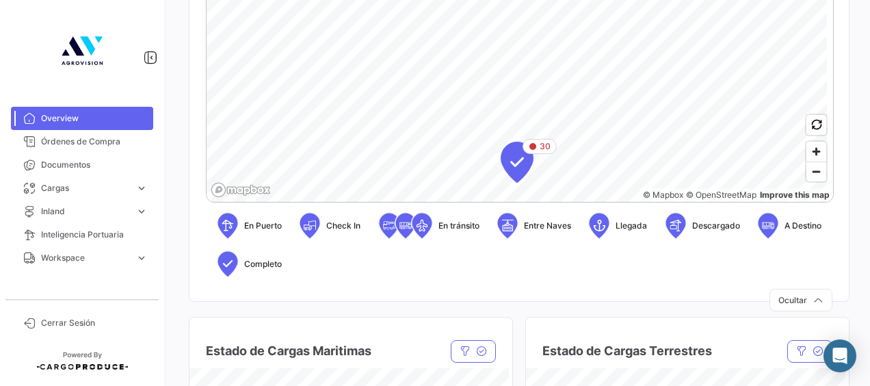
scroll to position [495, 0]
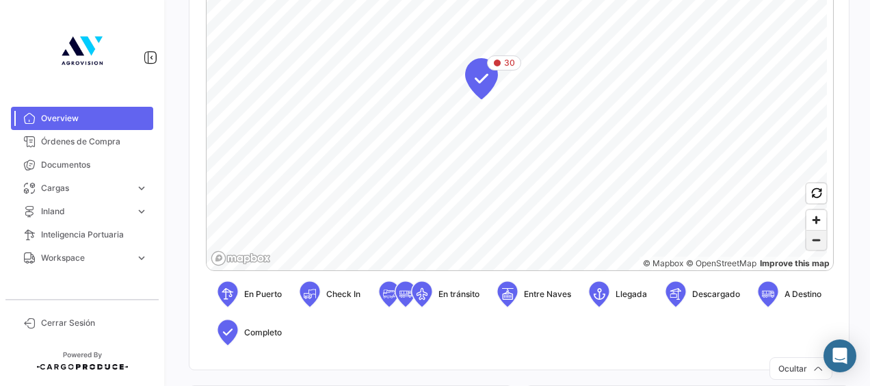
click at [807, 235] on span "Zoom out" at bounding box center [817, 240] width 20 height 19
click at [816, 237] on span "Zoom out" at bounding box center [817, 240] width 20 height 19
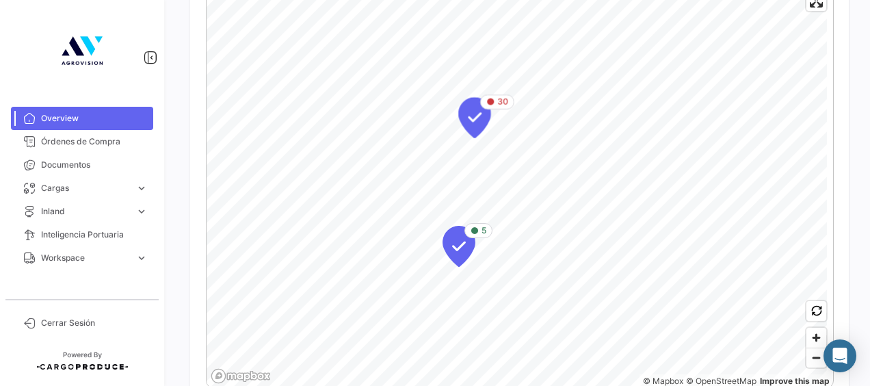
scroll to position [358, 0]
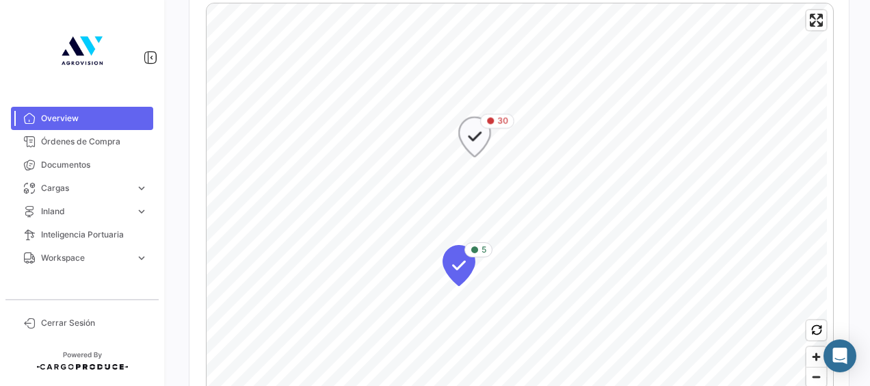
click at [469, 129] on icon "Map marker" at bounding box center [474, 136] width 19 height 29
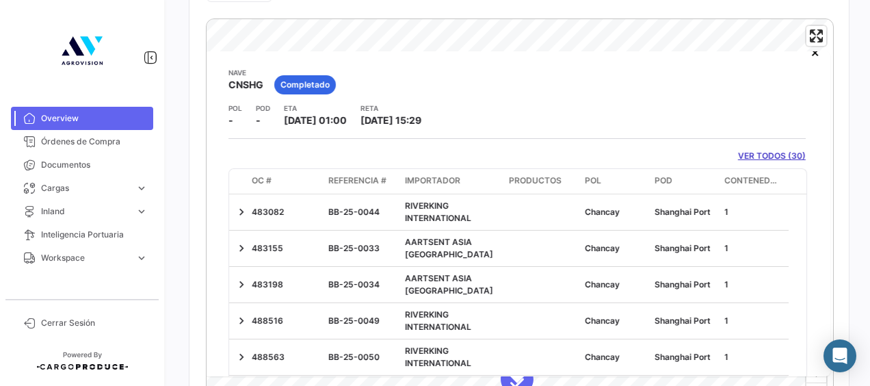
scroll to position [0, 0]
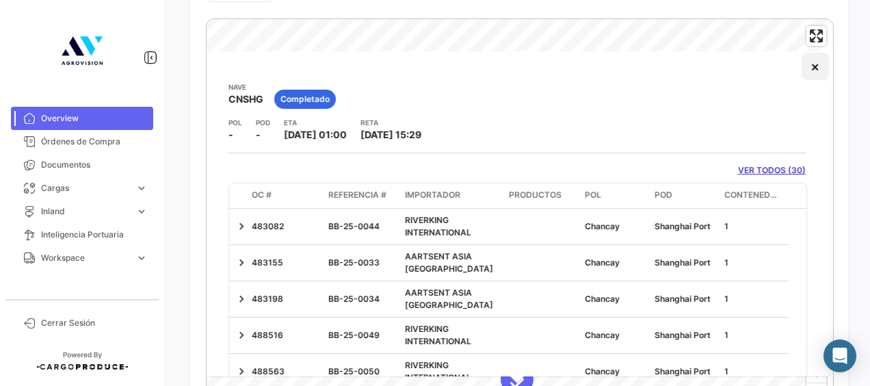
click at [802, 70] on button "×" at bounding box center [815, 66] width 27 height 27
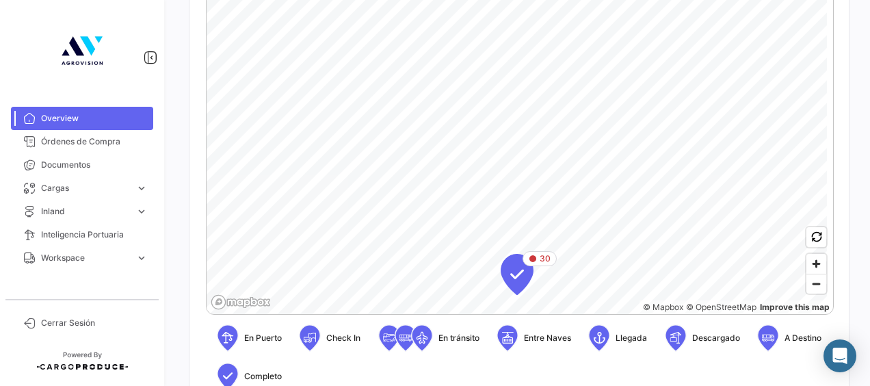
scroll to position [411, 0]
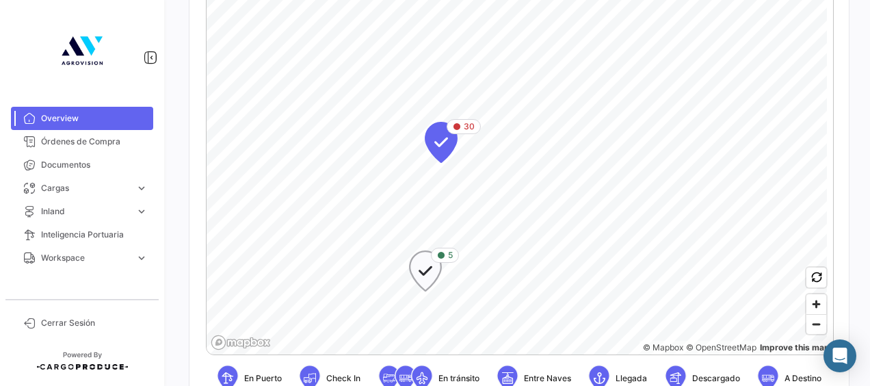
click at [427, 273] on icon "Map marker" at bounding box center [425, 271] width 19 height 29
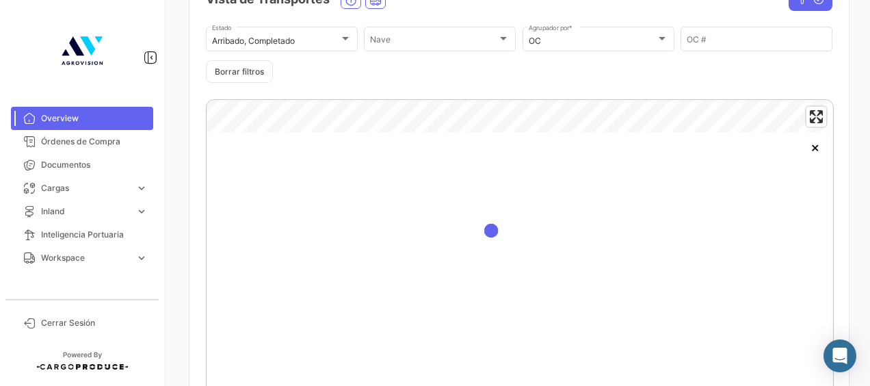
scroll to position [315, 0]
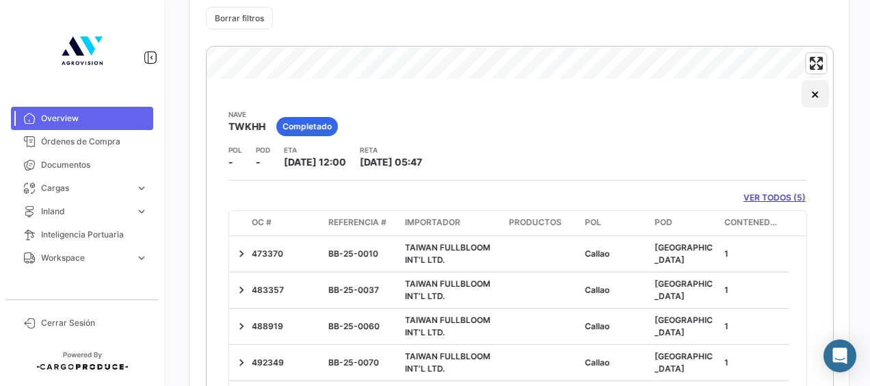
click at [804, 86] on button "×" at bounding box center [815, 93] width 27 height 27
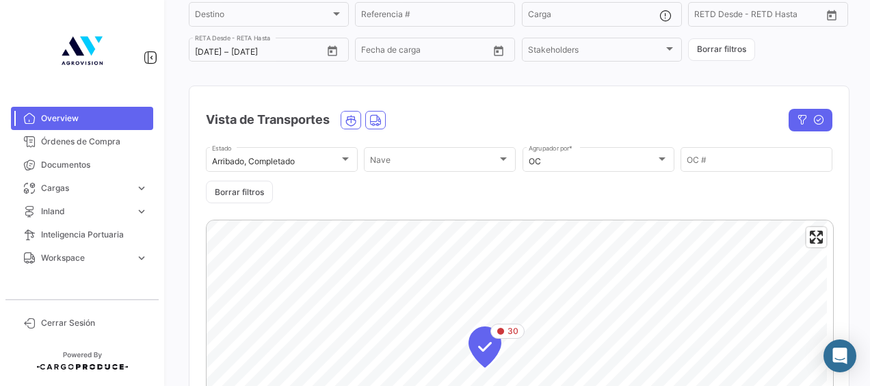
scroll to position [479, 0]
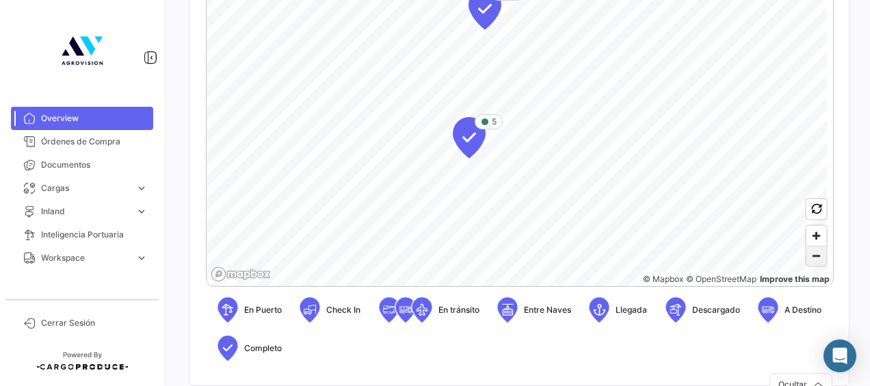
click at [809, 256] on span "Zoom out" at bounding box center [817, 255] width 20 height 19
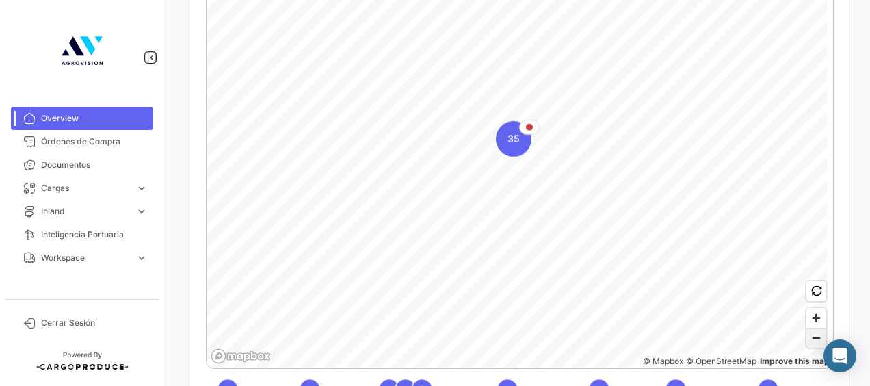
scroll to position [342, 0]
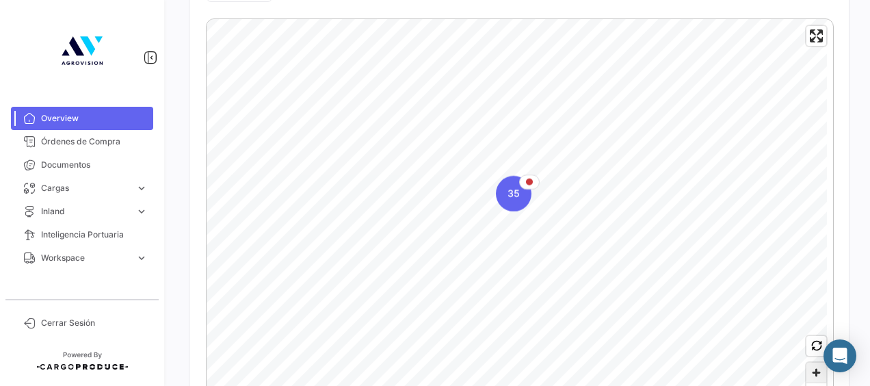
click at [813, 369] on span "Zoom in" at bounding box center [817, 373] width 20 height 20
click at [807, 372] on span "Zoom in" at bounding box center [817, 373] width 20 height 20
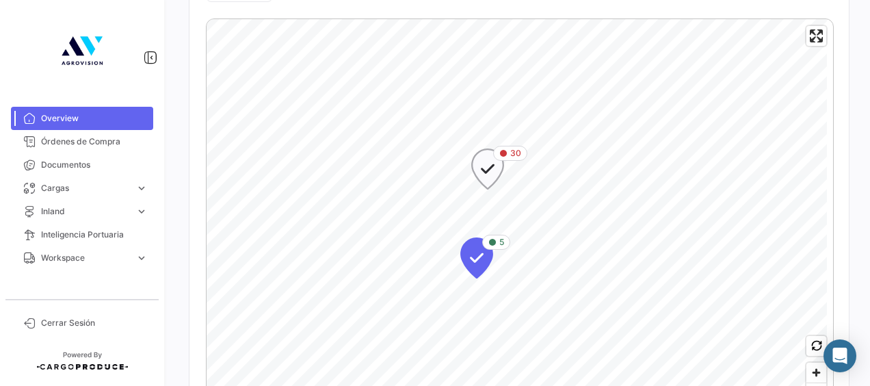
click at [490, 166] on icon "Map marker" at bounding box center [487, 169] width 19 height 29
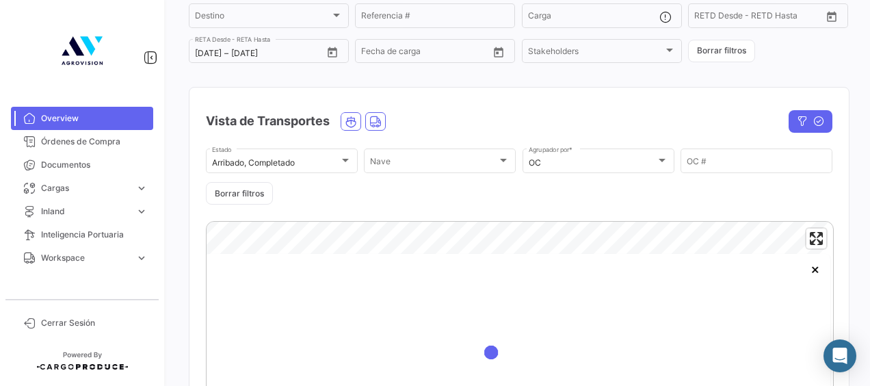
scroll to position [276, 0]
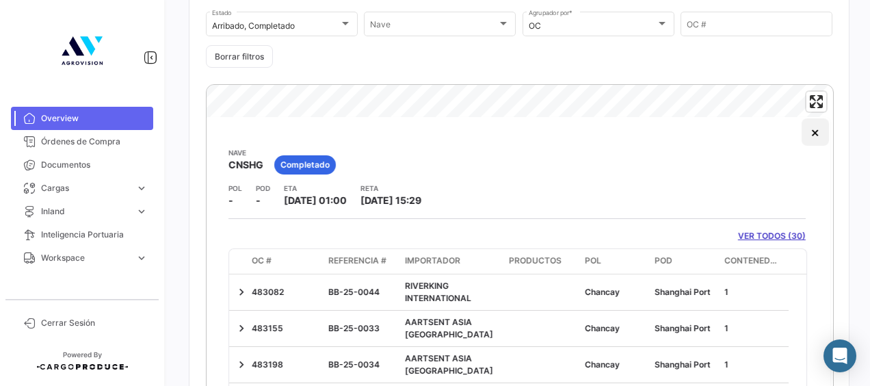
click at [809, 135] on button "×" at bounding box center [815, 131] width 27 height 27
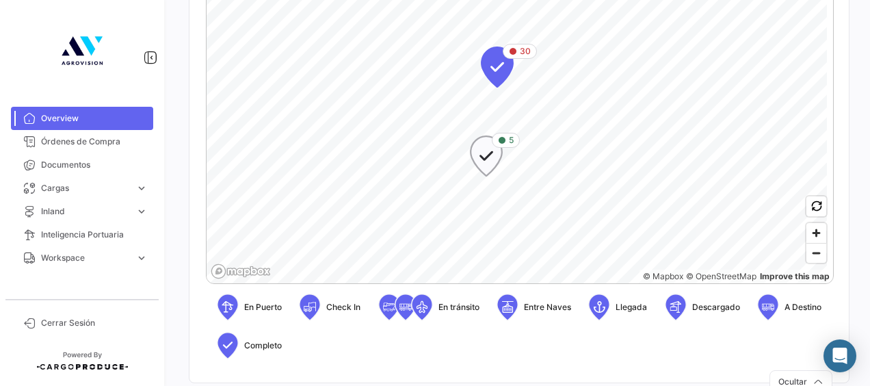
scroll to position [413, 0]
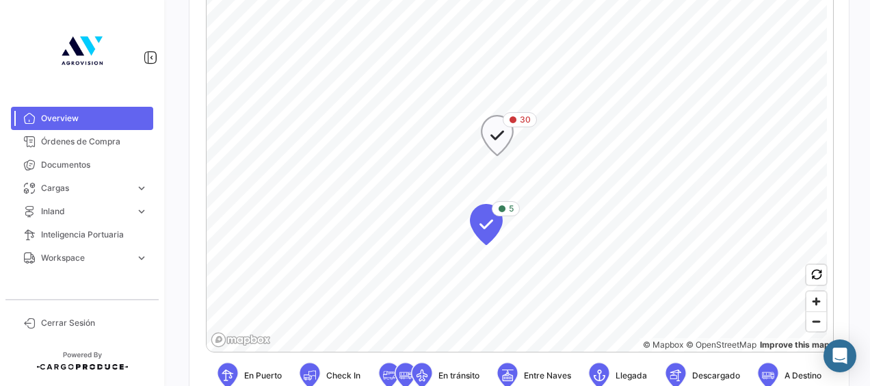
click at [508, 133] on icon "Map marker" at bounding box center [497, 136] width 31 height 40
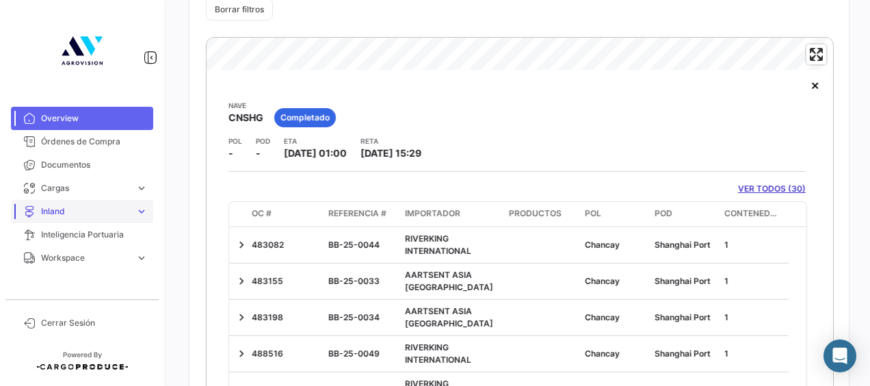
scroll to position [314, 0]
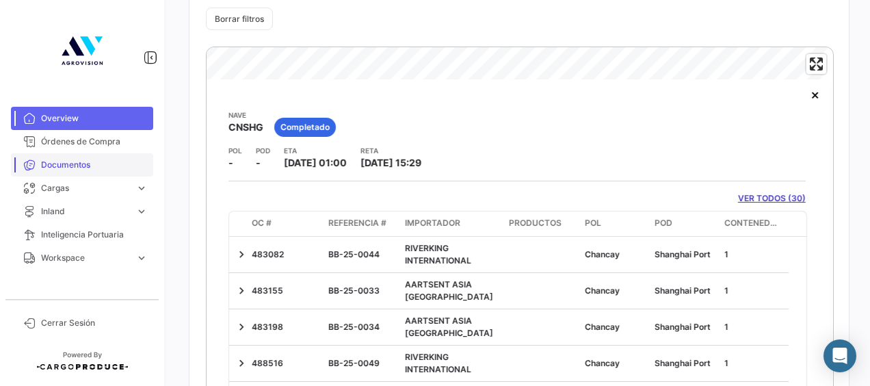
click at [70, 156] on link "Documentos" at bounding box center [82, 164] width 142 height 23
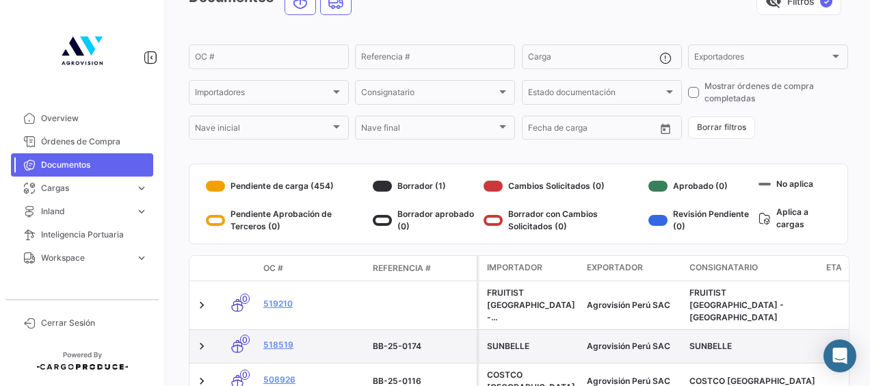
scroll to position [172, 0]
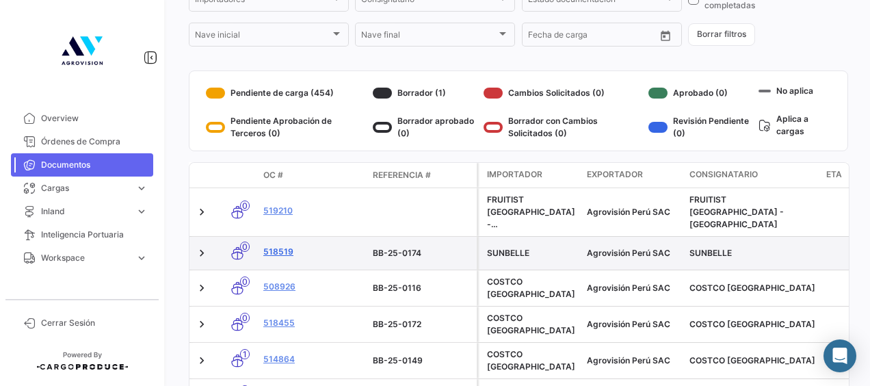
click at [276, 246] on link "518519" at bounding box center [312, 252] width 99 height 12
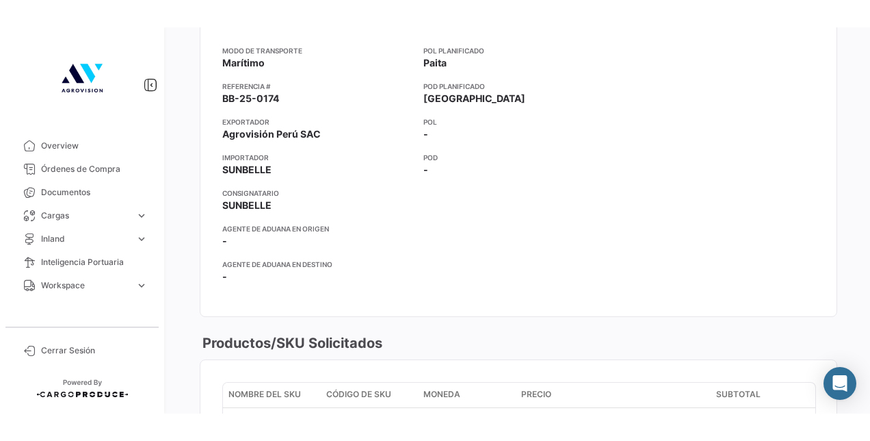
scroll to position [274, 0]
